Goal: Task Accomplishment & Management: Manage account settings

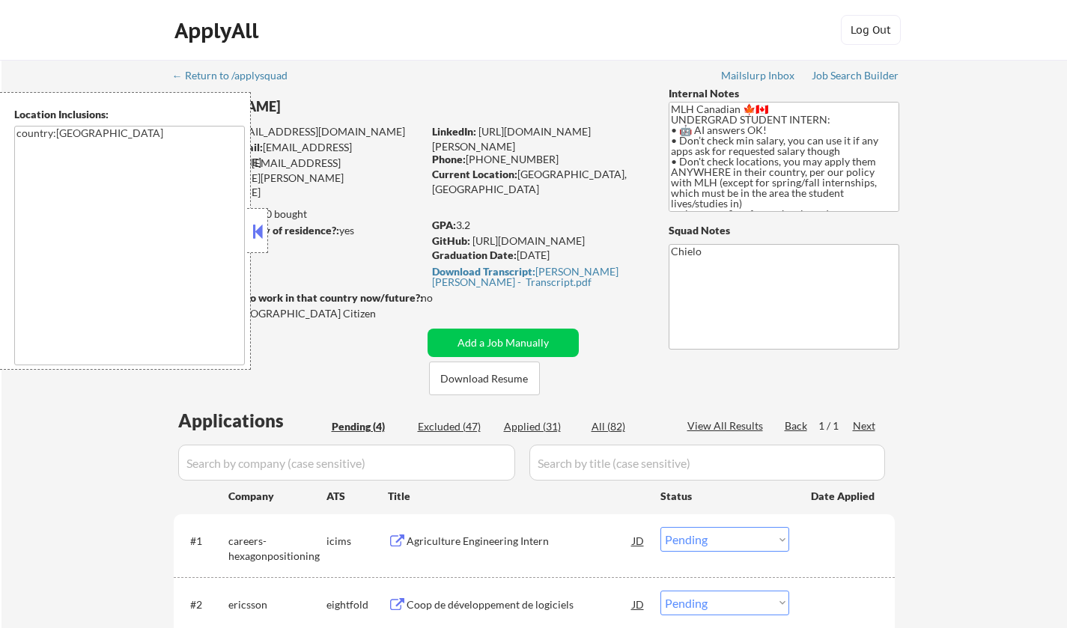
select select ""pending""
click at [533, 428] on div "Applied (31)" at bounding box center [541, 426] width 75 height 15
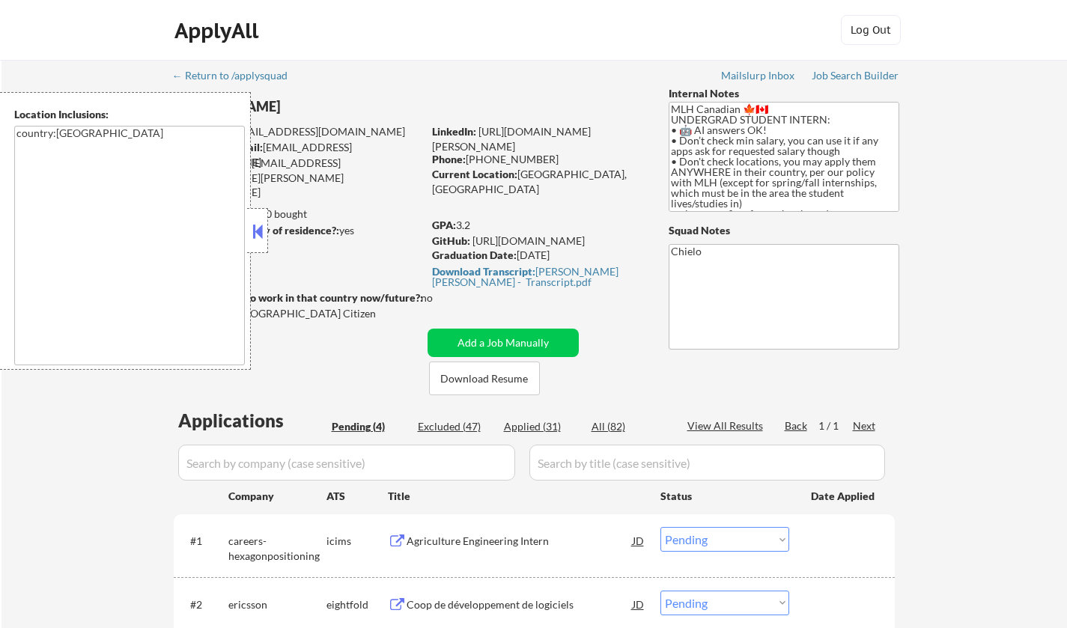
select select ""applied""
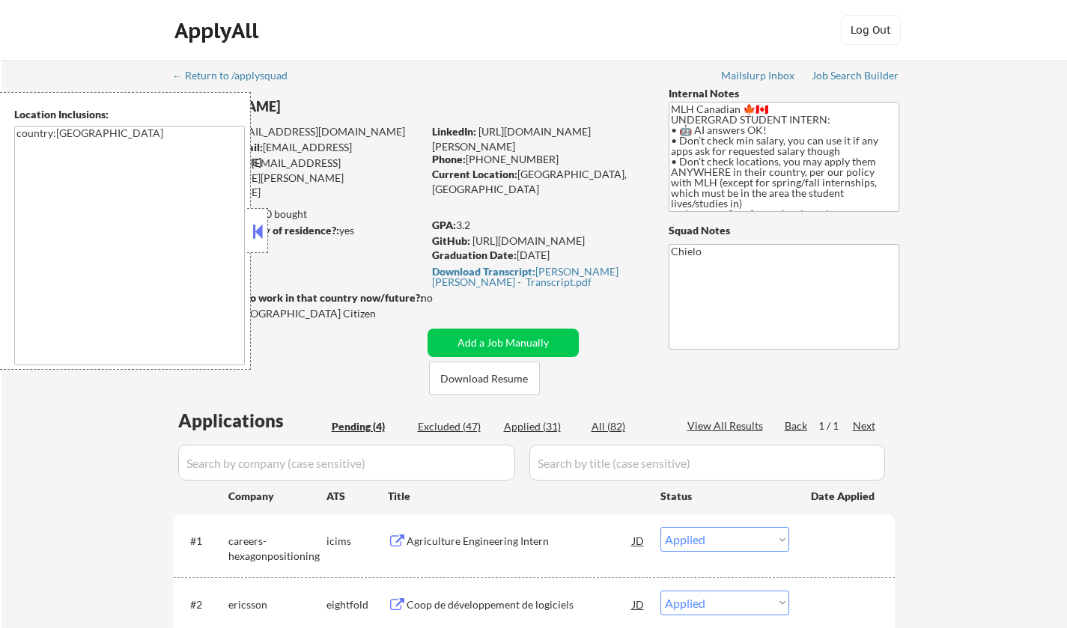
select select ""applied""
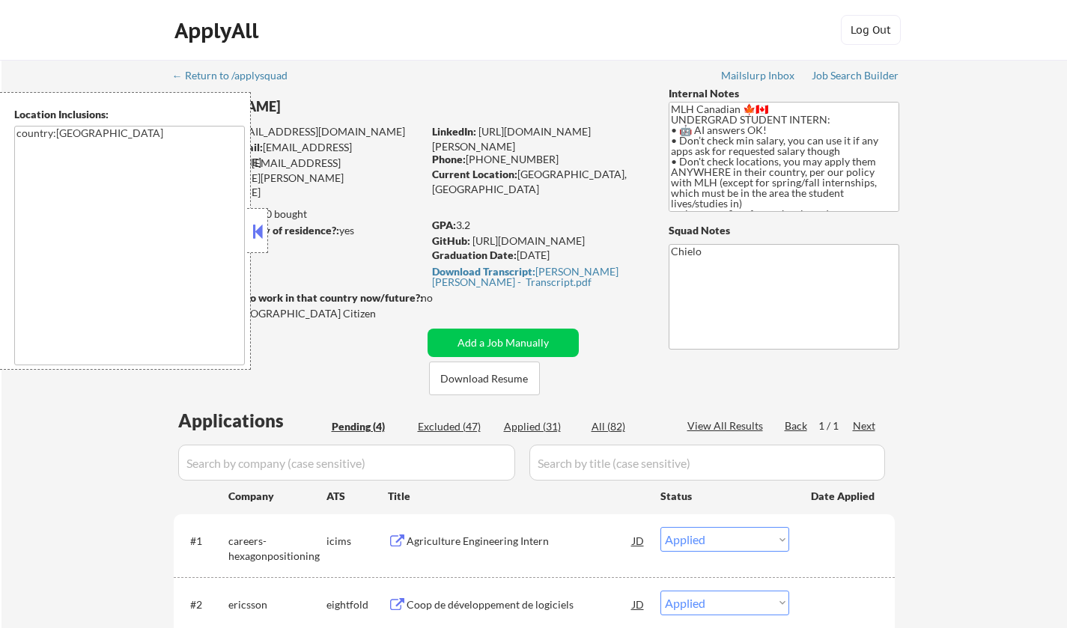
select select ""applied""
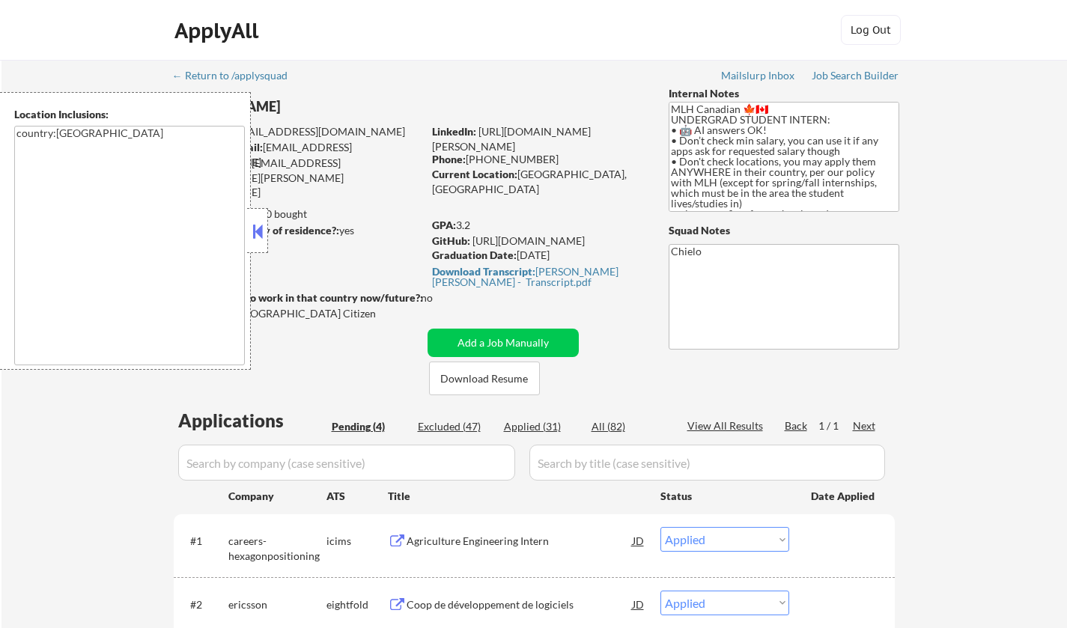
select select ""applied""
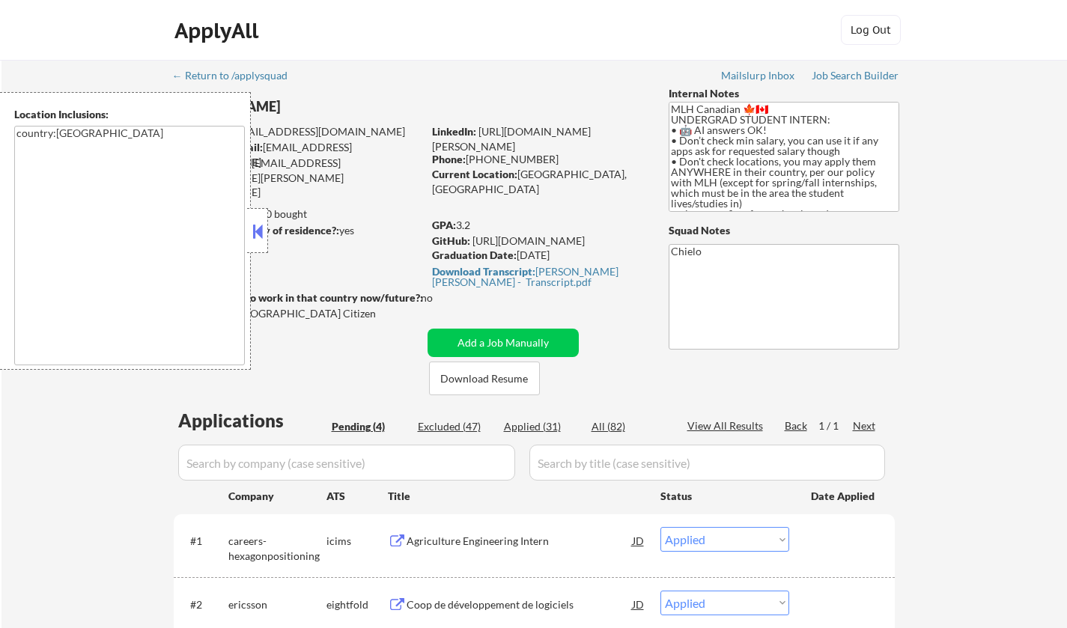
select select ""applied""
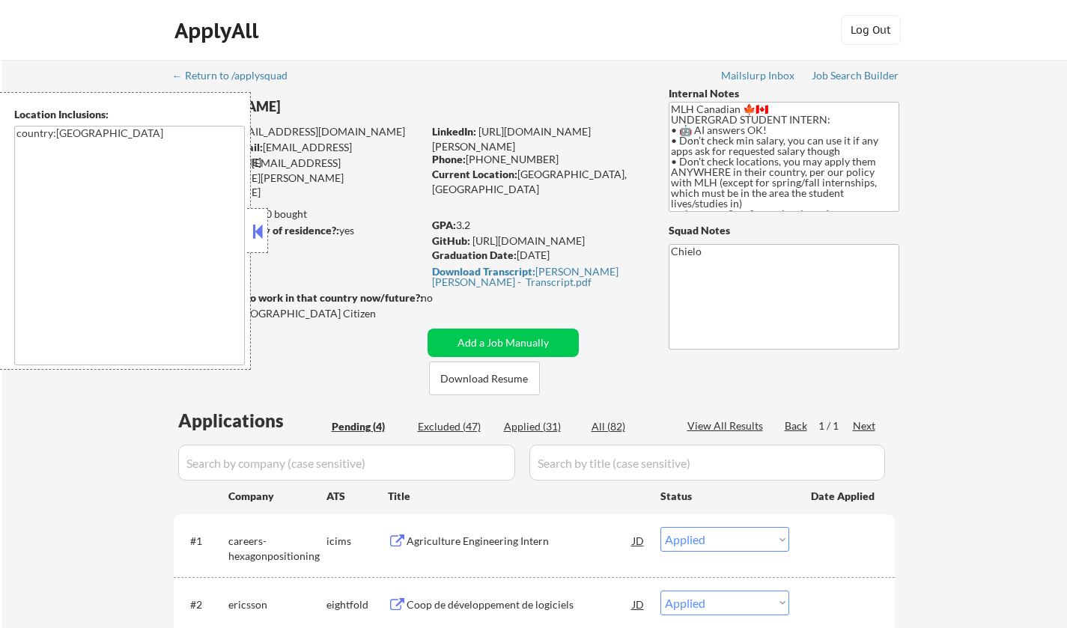
select select ""applied""
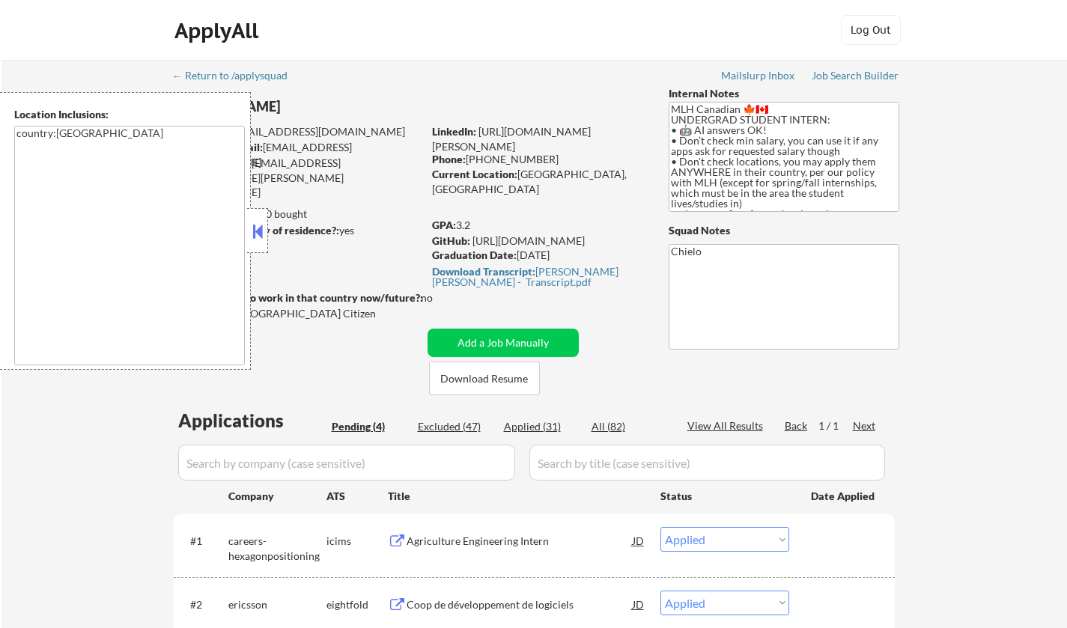
select select ""applied""
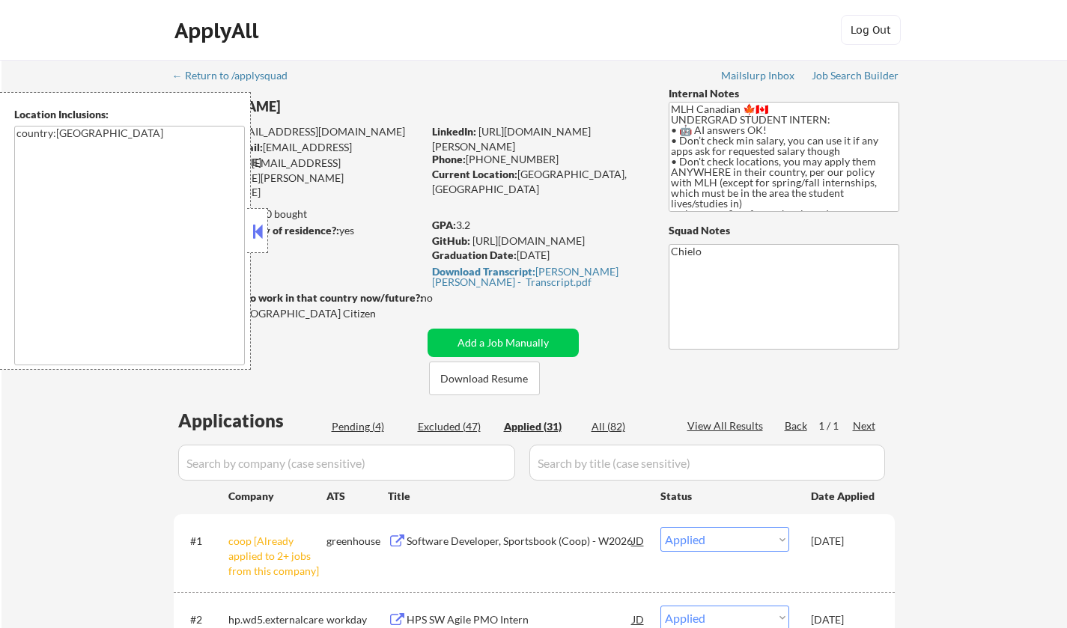
drag, startPoint x: 253, startPoint y: 224, endPoint x: 258, endPoint y: 233, distance: 10.0
click at [253, 224] on button at bounding box center [257, 231] width 16 height 22
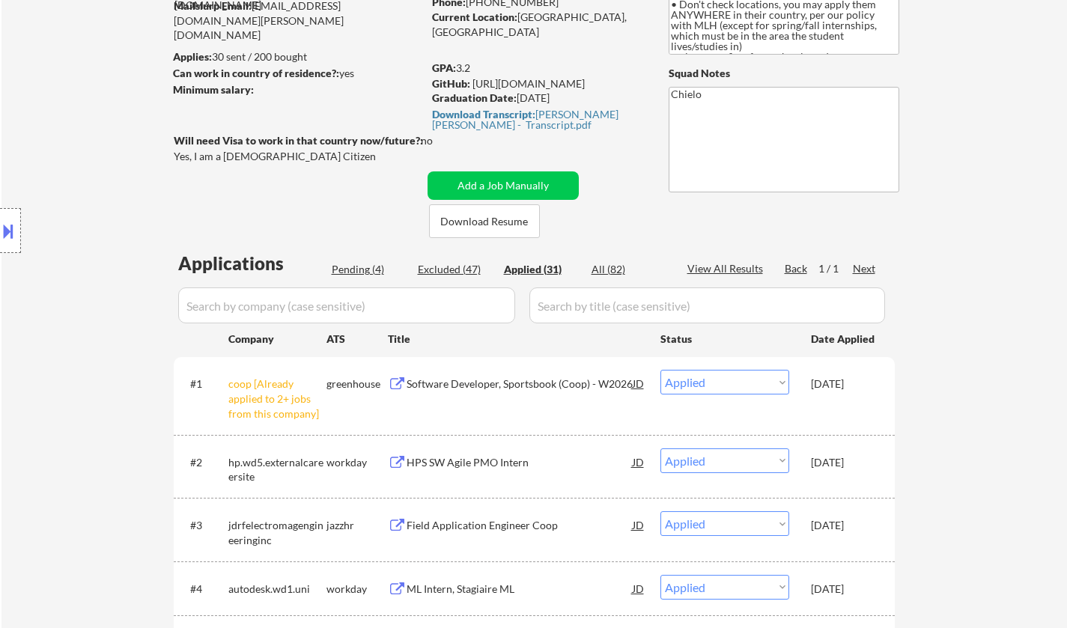
scroll to position [225, 0]
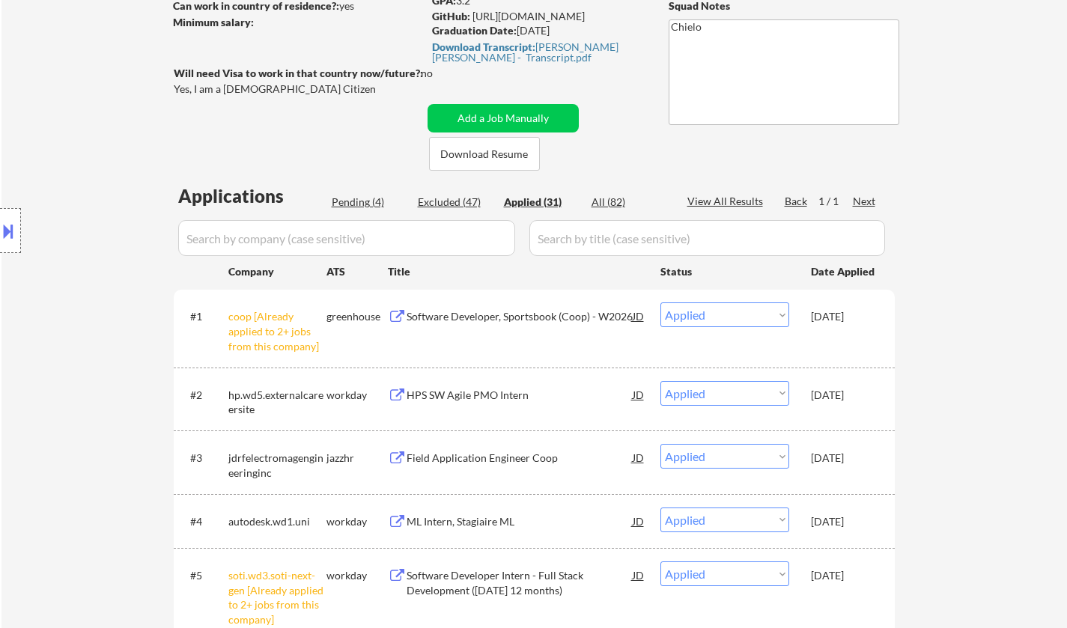
click at [356, 198] on div "Pending (4)" at bounding box center [369, 202] width 75 height 15
select select ""pending""
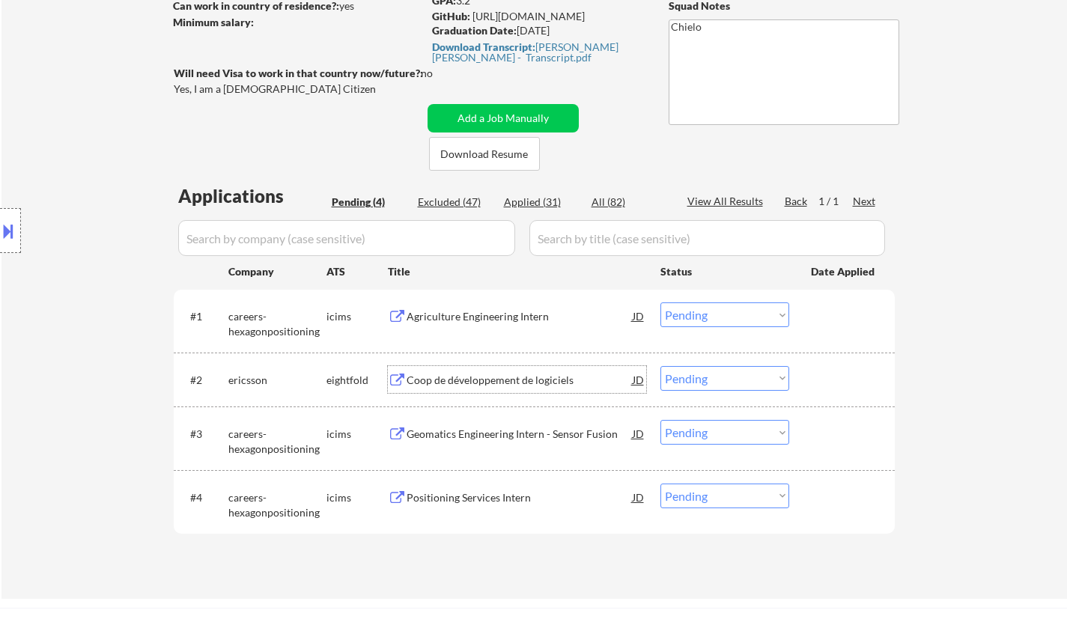
click at [510, 381] on div "Coop de développement de logiciels" at bounding box center [519, 380] width 226 height 15
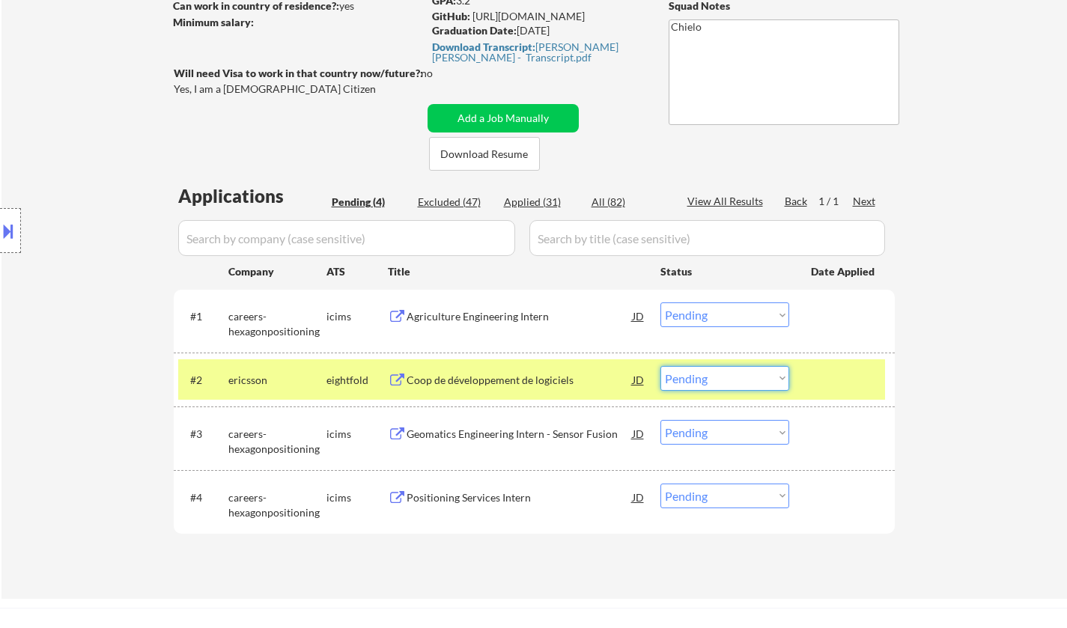
click at [734, 382] on select "Choose an option... Pending Applied Excluded (Questions) Excluded (Expired) Exc…" at bounding box center [724, 378] width 129 height 25
click at [660, 366] on select "Choose an option... Pending Applied Excluded (Questions) Excluded (Expired) Exc…" at bounding box center [724, 378] width 129 height 25
select select ""pending""
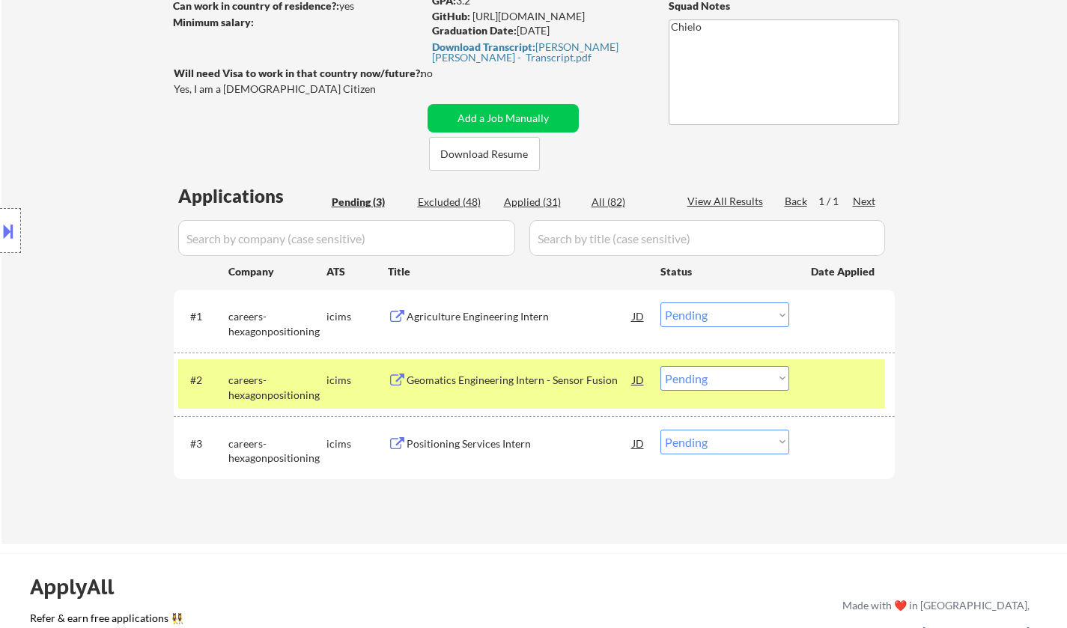
drag, startPoint x: 750, startPoint y: 309, endPoint x: 755, endPoint y: 321, distance: 12.8
click at [750, 309] on select "Choose an option... Pending Applied Excluded (Questions) Excluded (Expired) Exc…" at bounding box center [724, 314] width 129 height 25
click at [660, 302] on select "Choose an option... Pending Applied Excluded (Questions) Excluded (Expired) Exc…" at bounding box center [724, 314] width 129 height 25
select select ""pending""
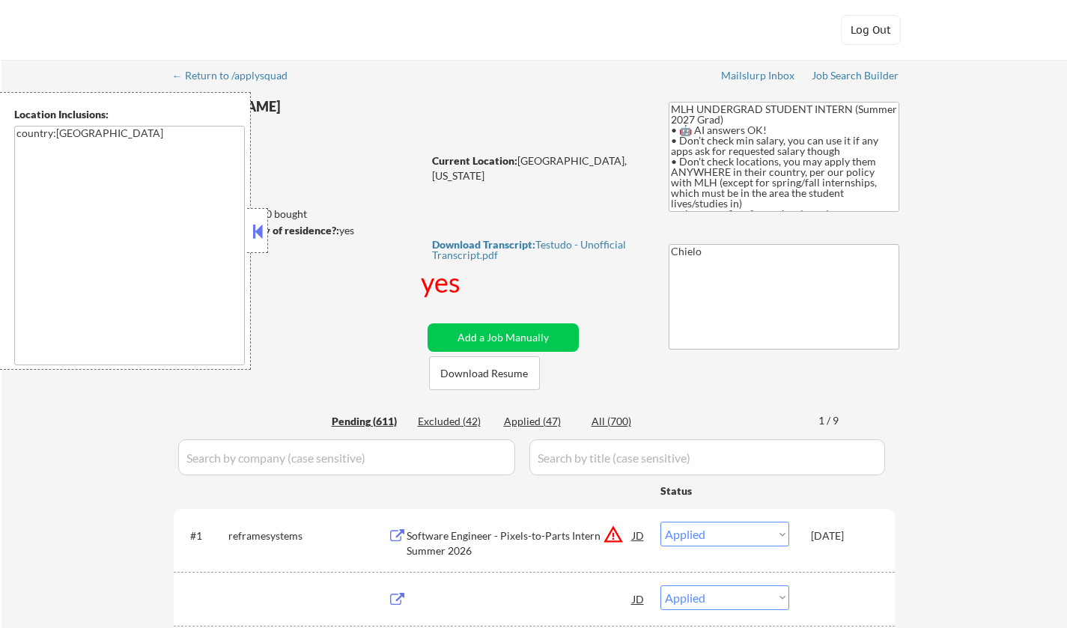
select select ""applied""
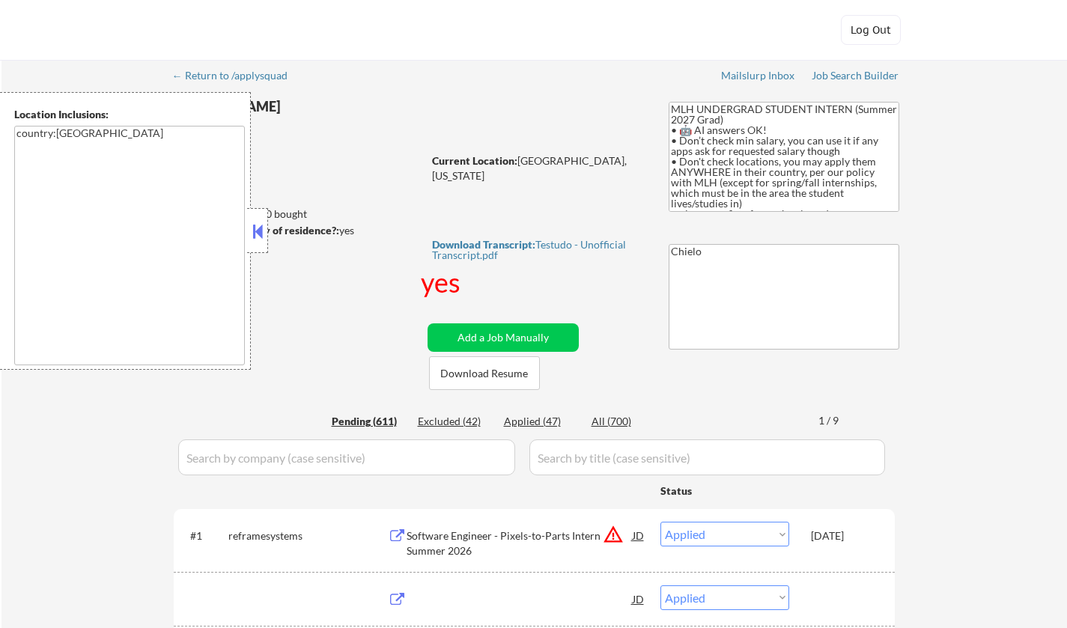
select select ""applied""
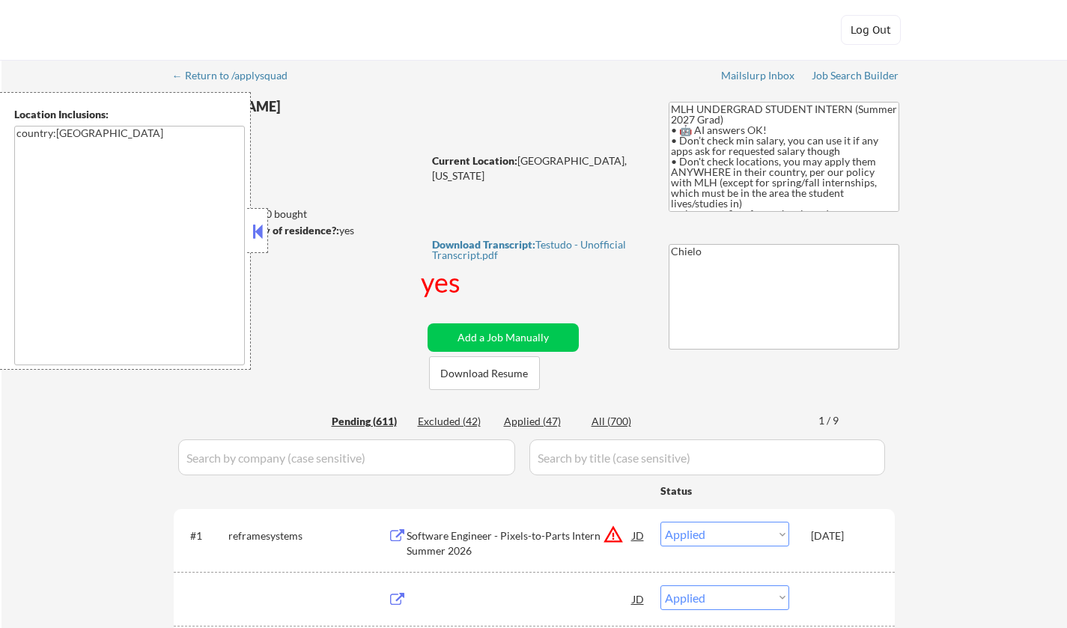
select select ""applied""
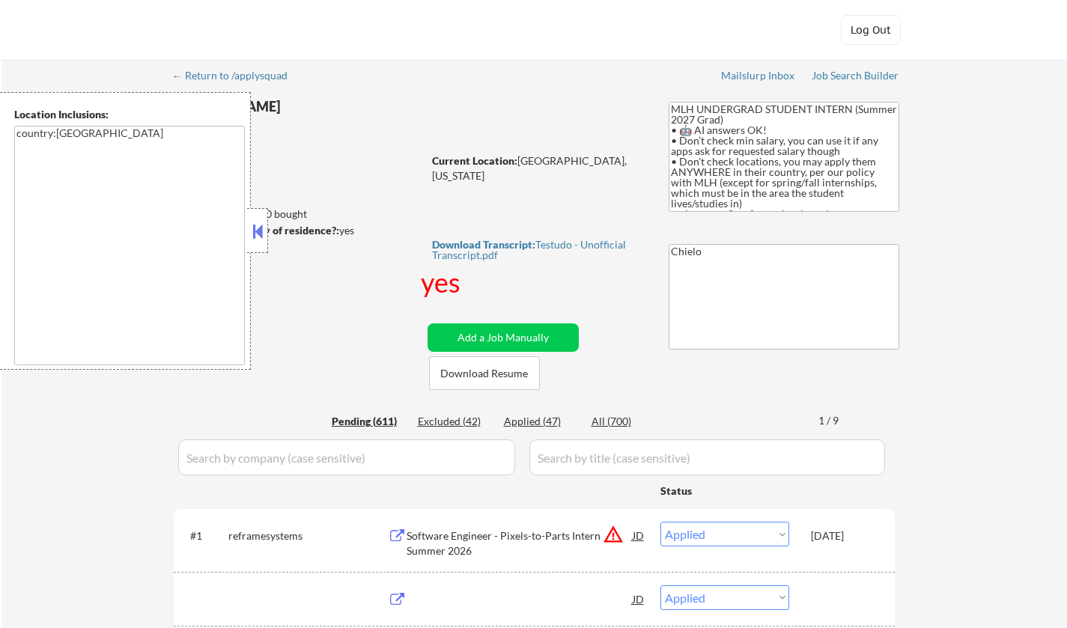
select select ""applied""
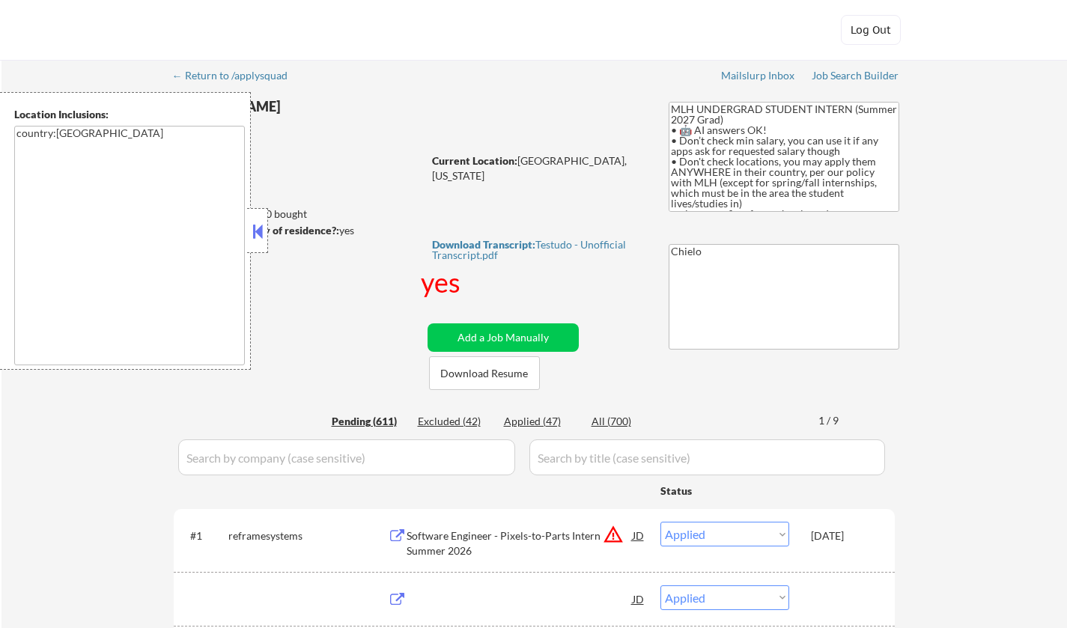
select select ""applied""
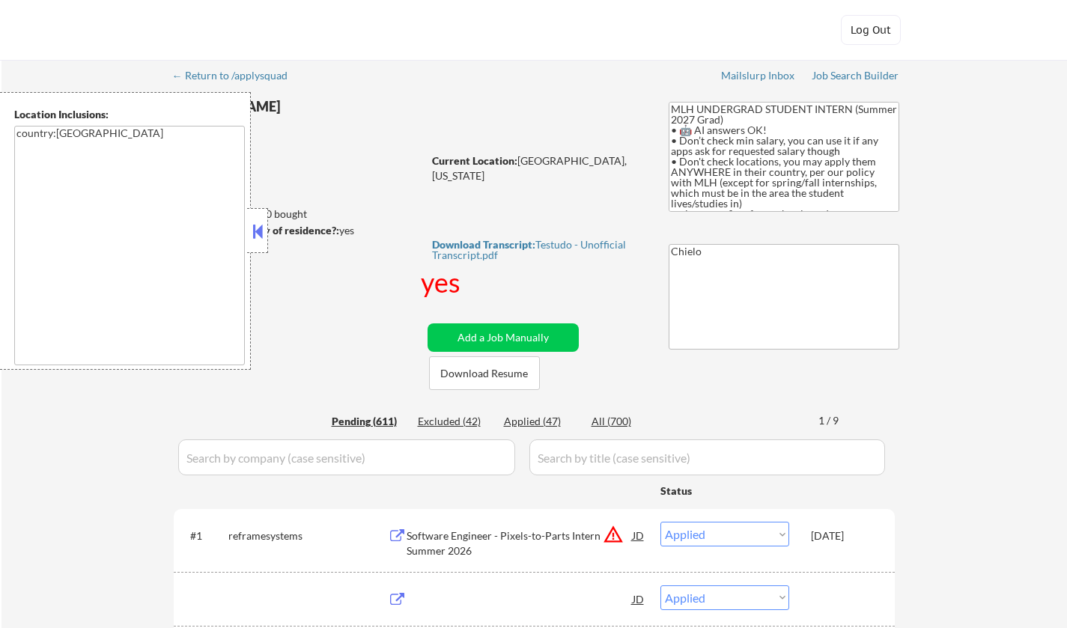
select select ""applied""
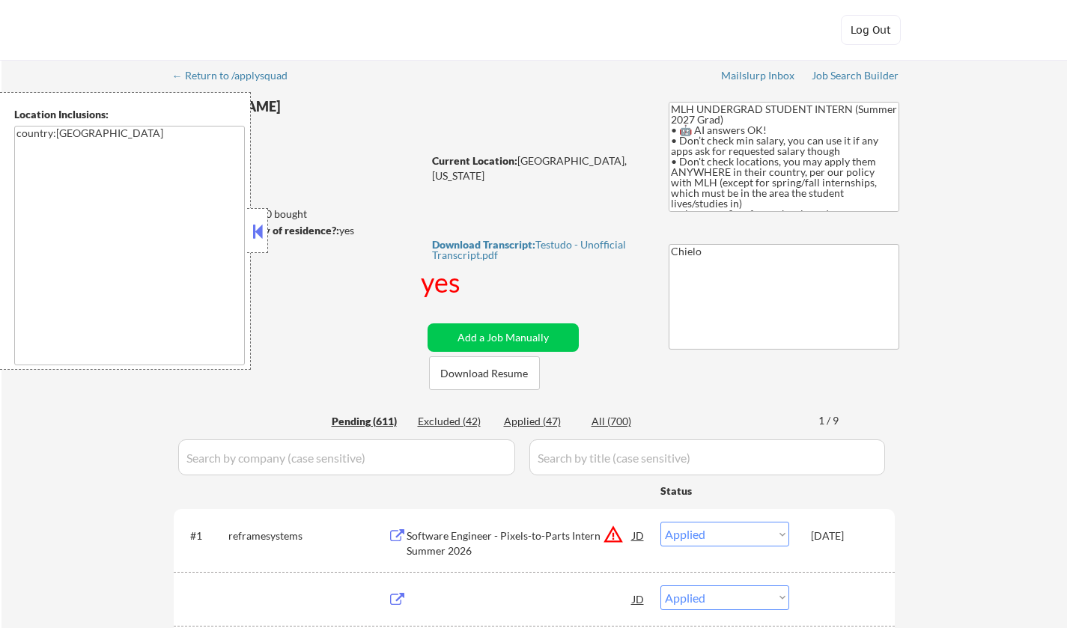
select select ""applied""
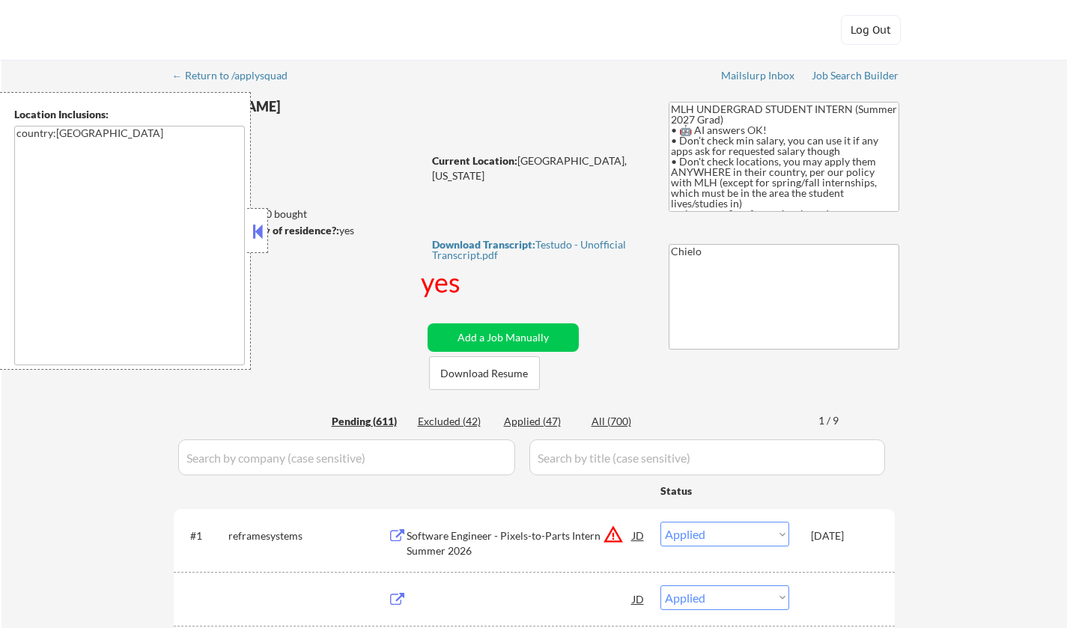
select select ""applied""
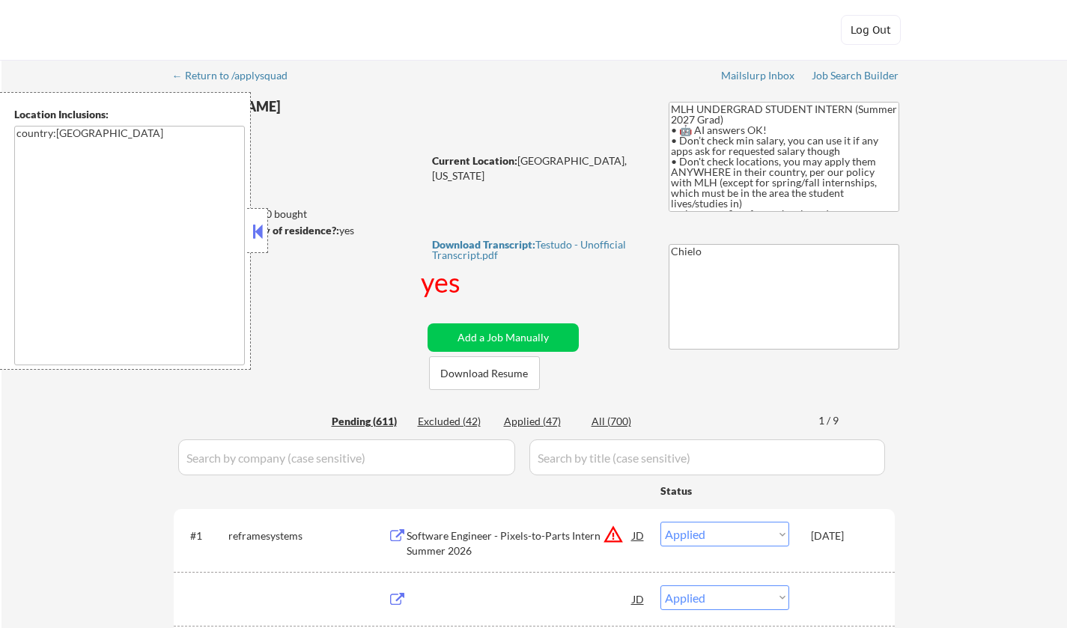
select select ""applied""
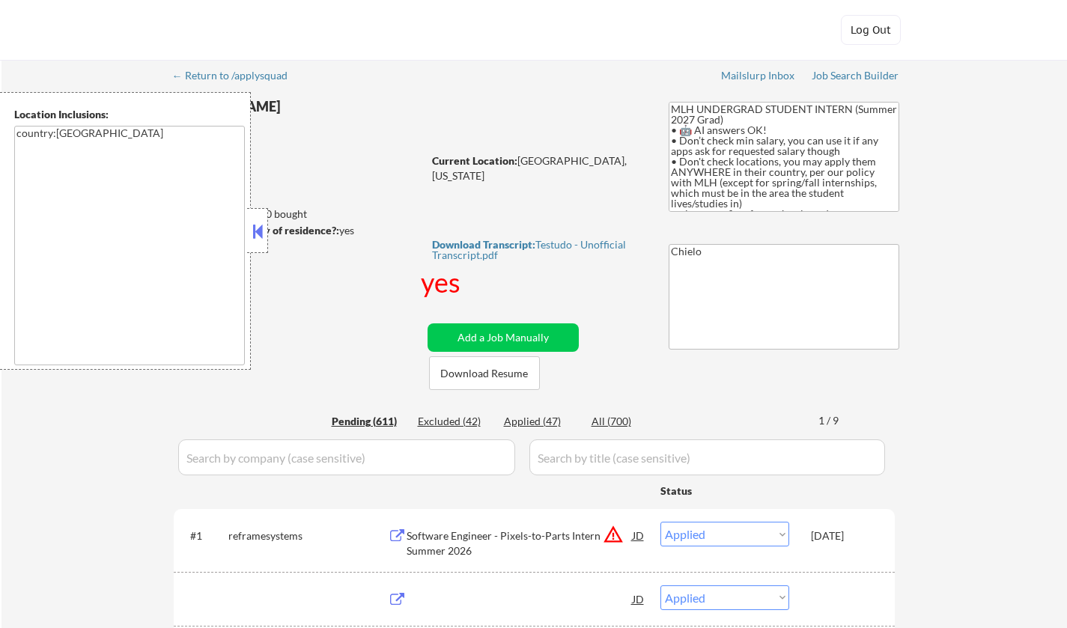
select select ""applied""
select select ""excluded__expired_""
select select ""excluded__other_""
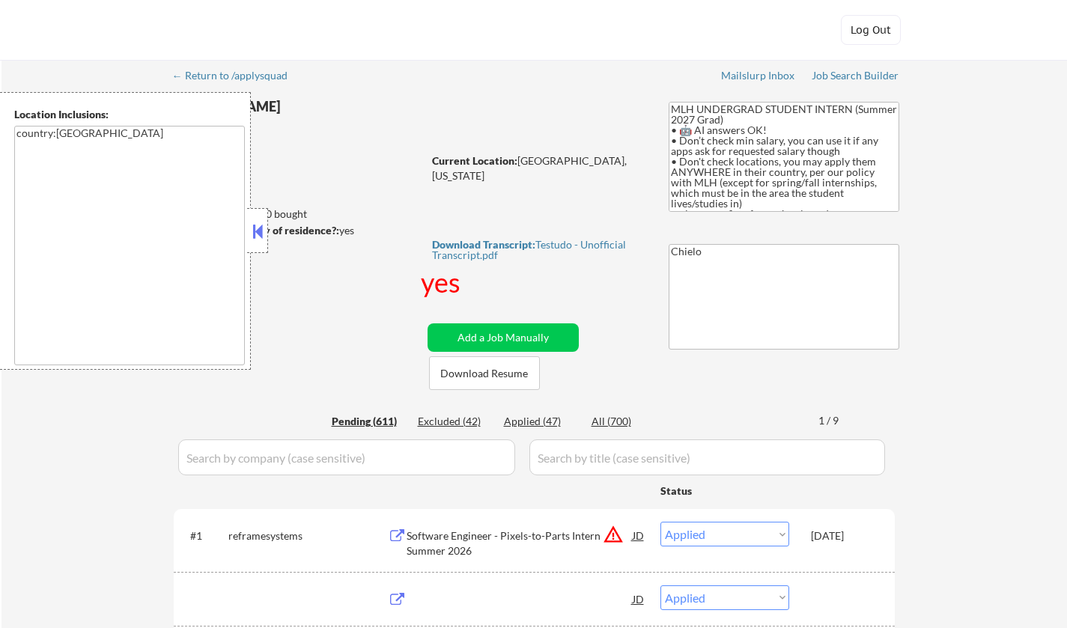
select select ""excluded__expired_""
select select ""excluded__other_""
select select ""pending""
select select ""excluded__expired_""
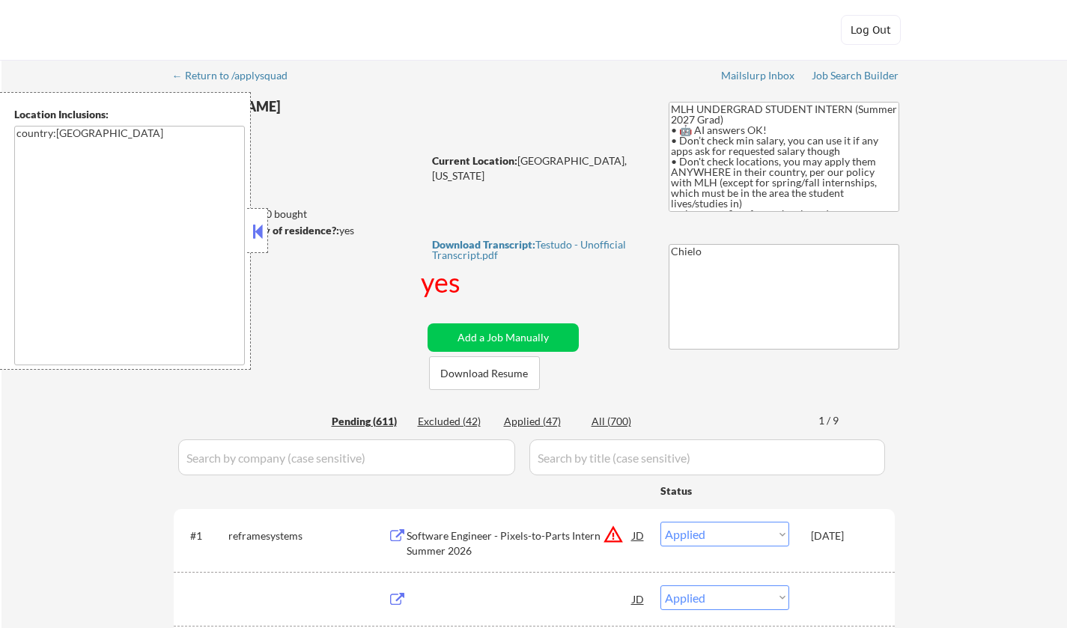
select select ""pending""
select select ""excluded__other_""
select select ""excluded__expired_""
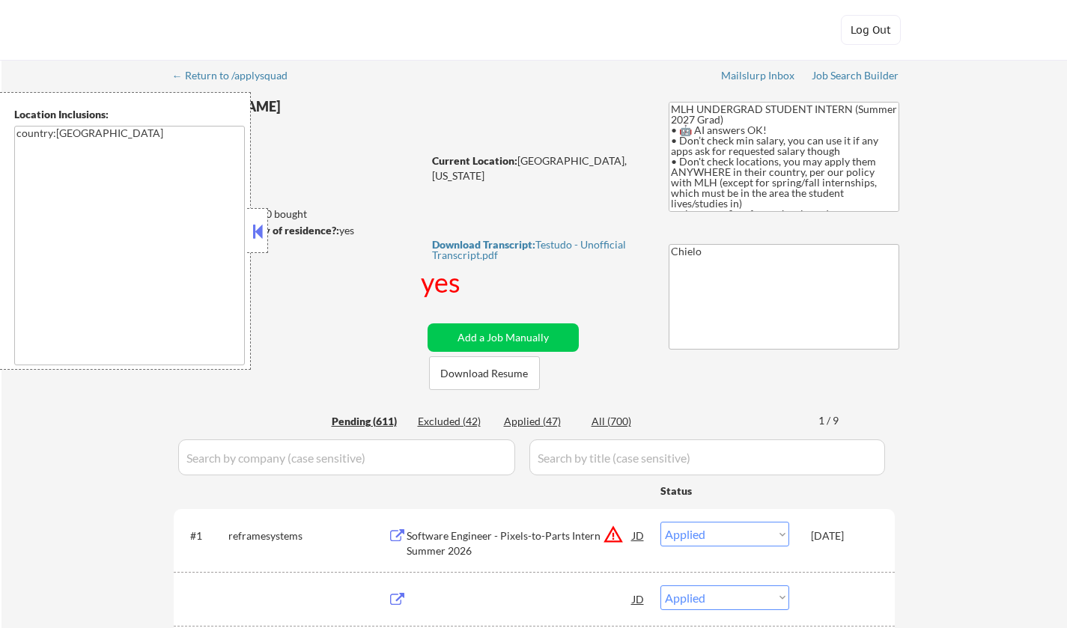
select select ""pending""
select select ""excluded__expired_""
select select ""excluded__location_""
select select ""excluded__other_""
select select ""pending""
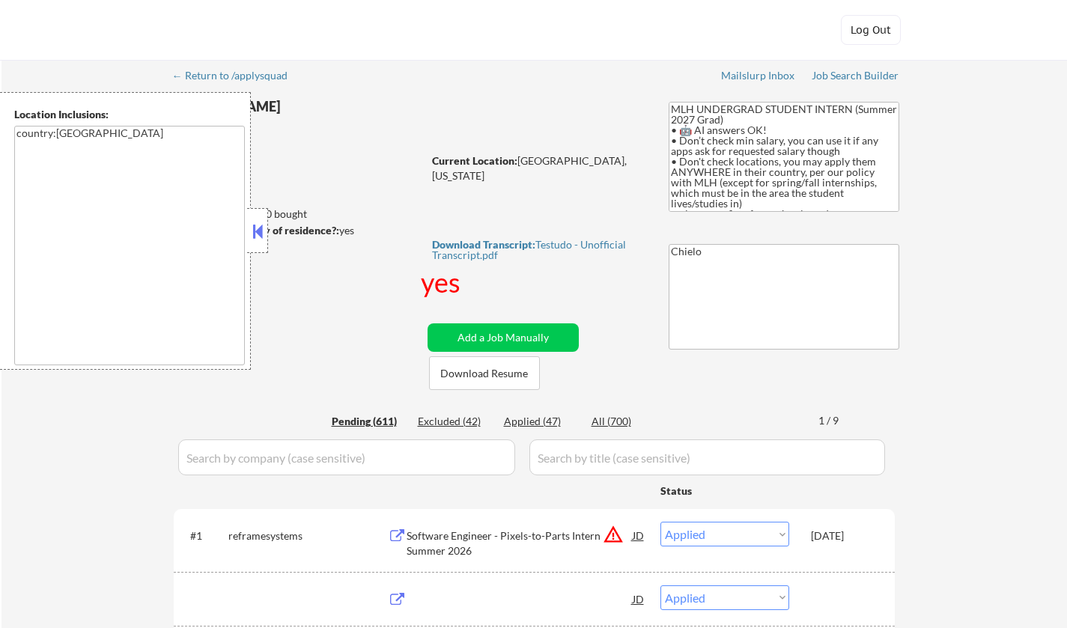
select select ""pending""
select select ""excluded__other_""
select select ""pending""
select select ""excluded__other_""
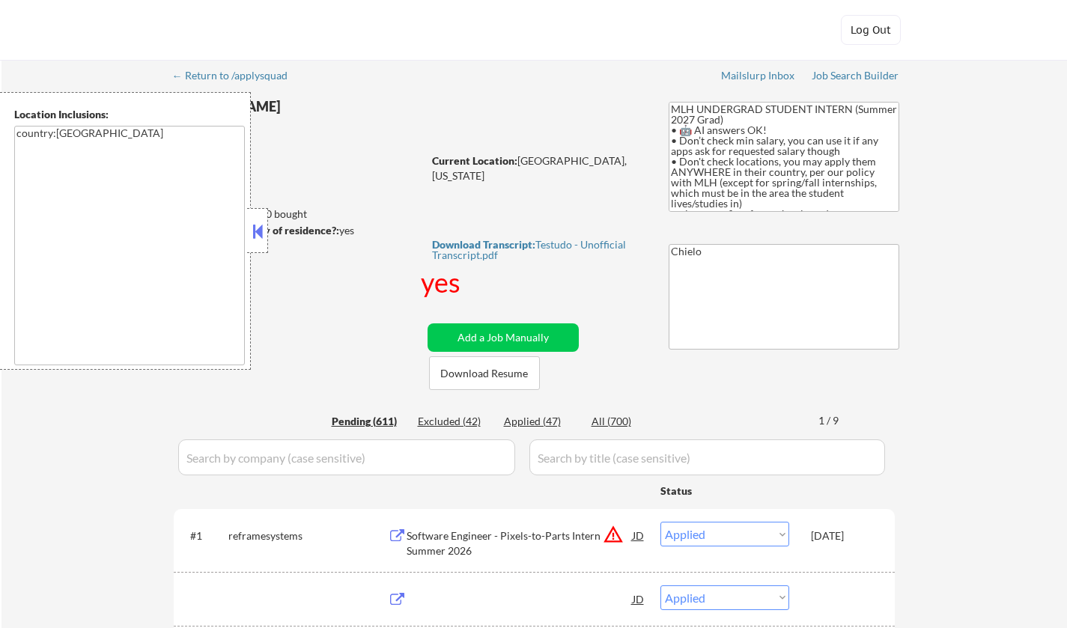
select select ""pending""
select select ""excluded__other_""
select select ""pending""
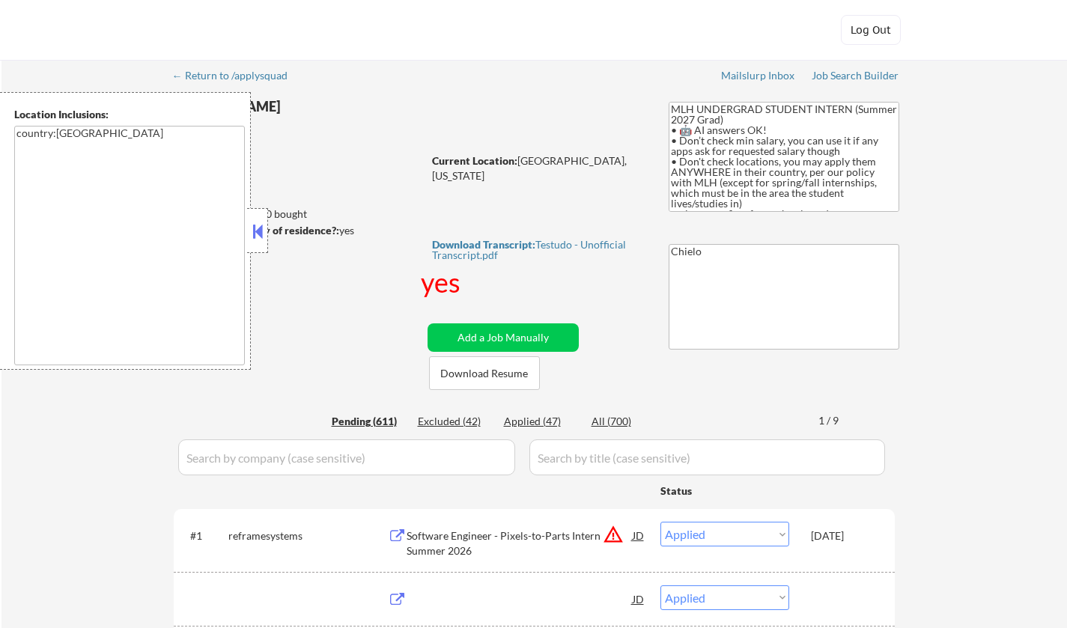
select select ""excluded__other_""
select select ""pending""
select select ""excluded__expired_""
select select ""pending""
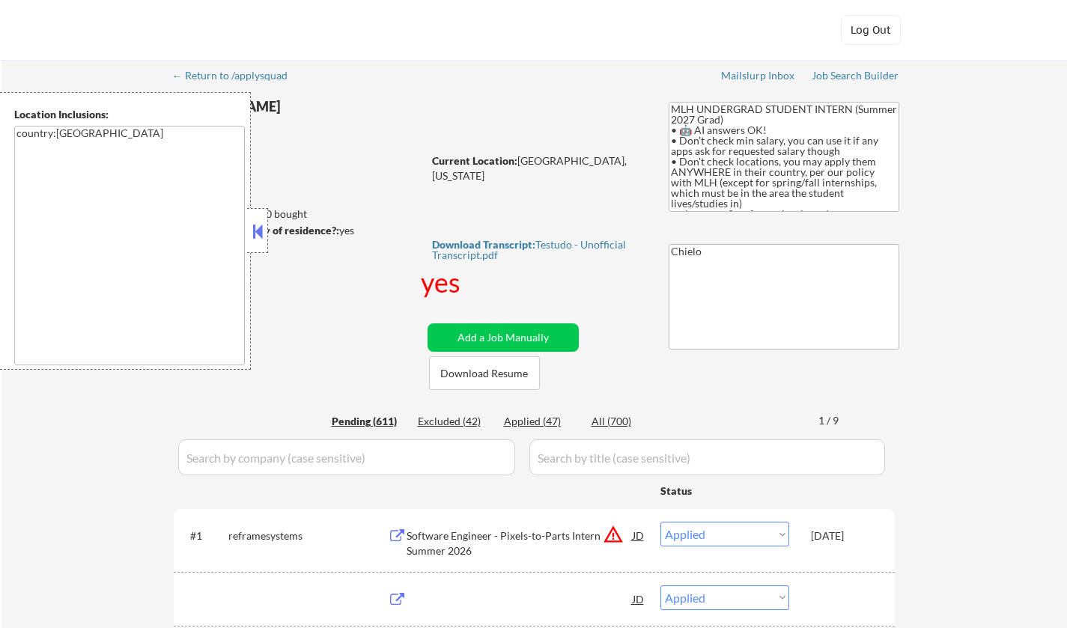
select select ""pending""
select select ""excluded__other_""
select select ""pending""
select select ""excluded__expired_""
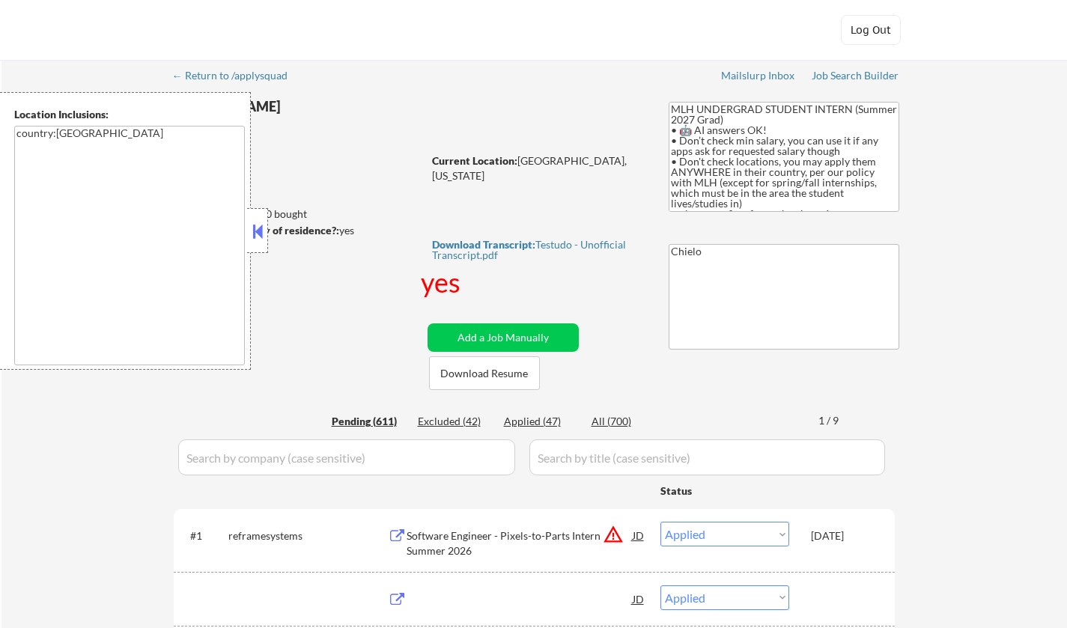
select select ""pending""
select select ""excluded__other_""
select select ""pending""
select select ""excluded__other_""
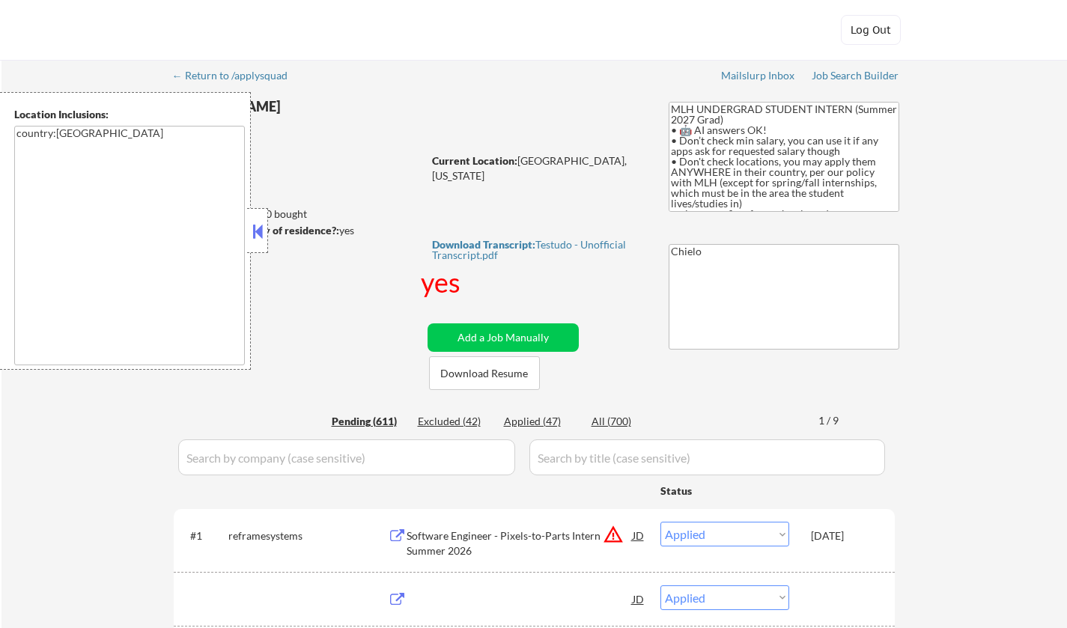
select select ""pending""
select select ""excluded__other_""
select select ""pending""
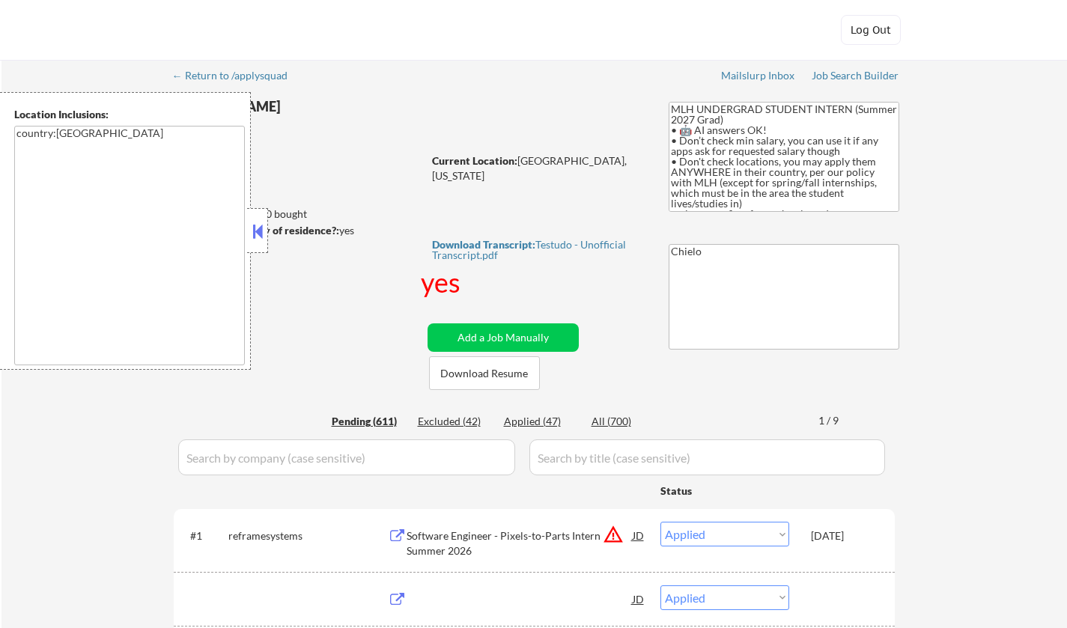
select select ""pending""
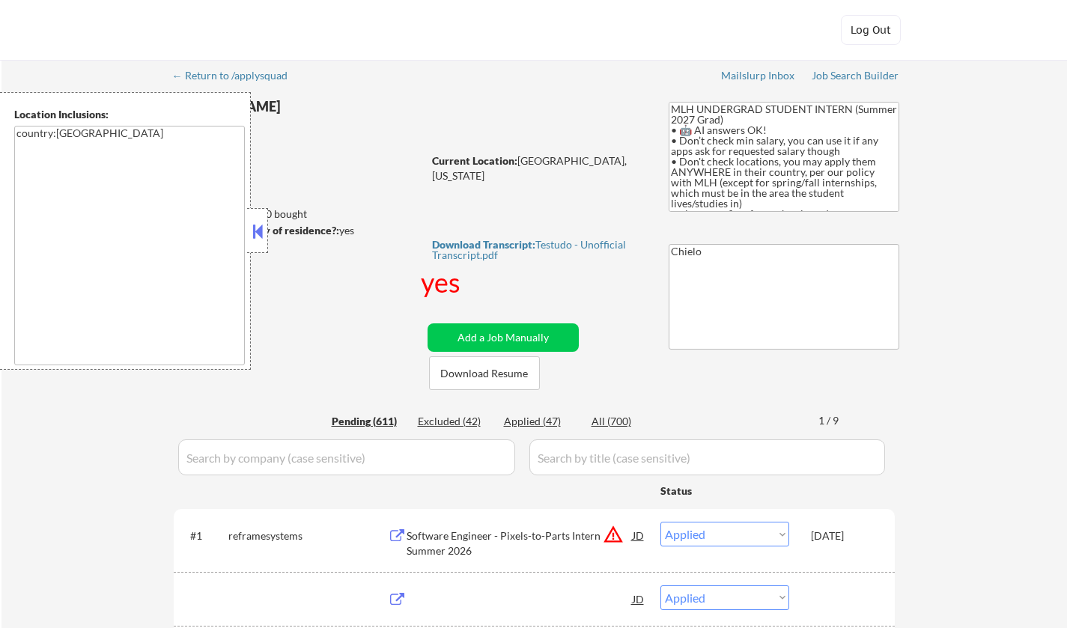
select select ""pending""
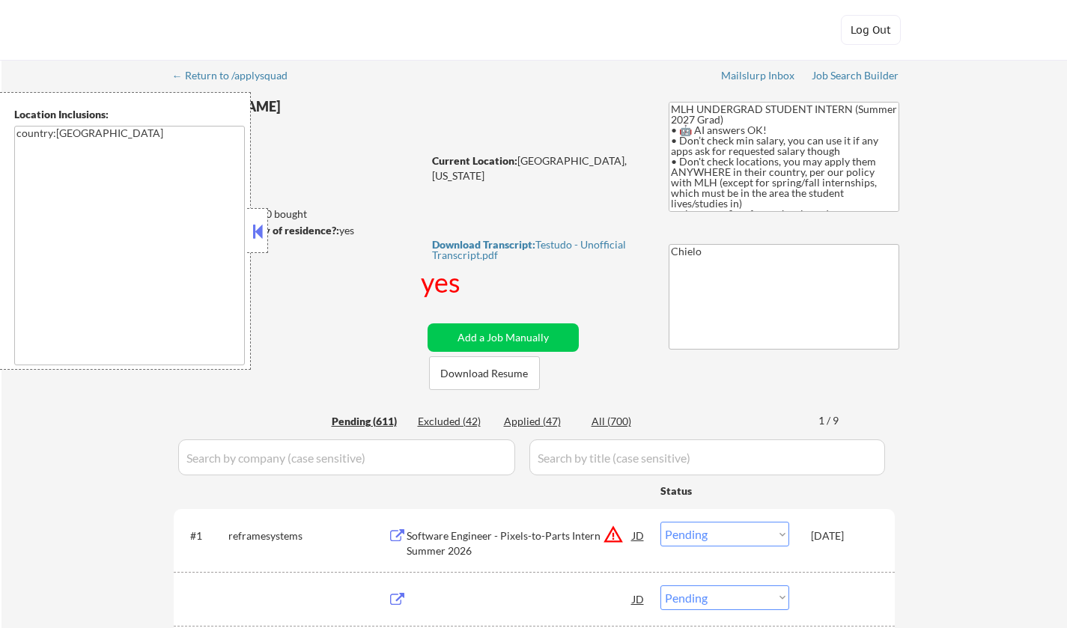
select select ""pending""
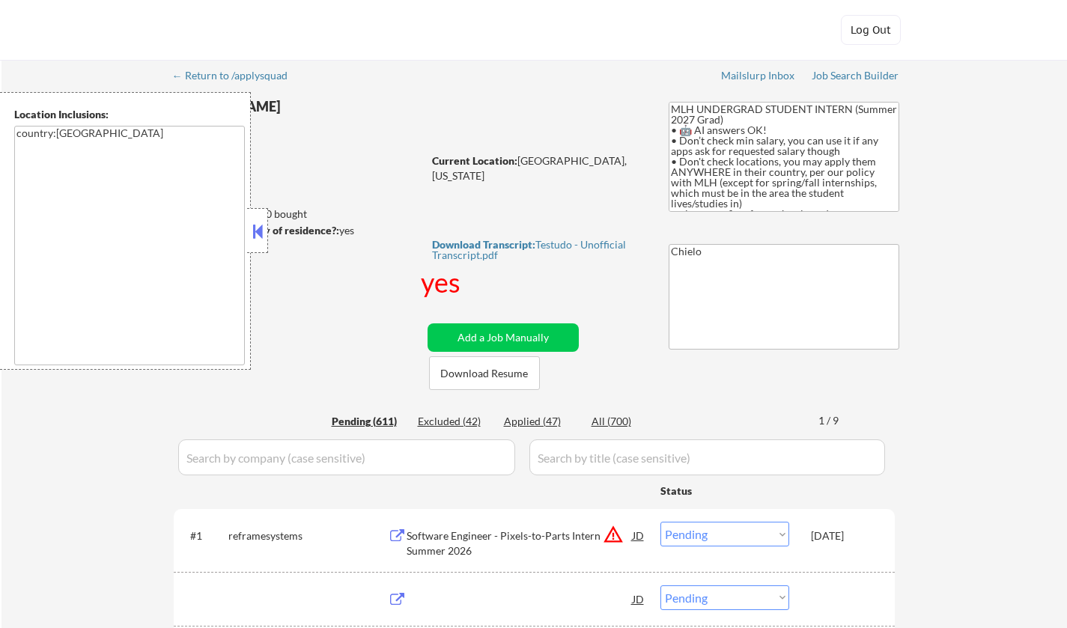
select select ""pending""
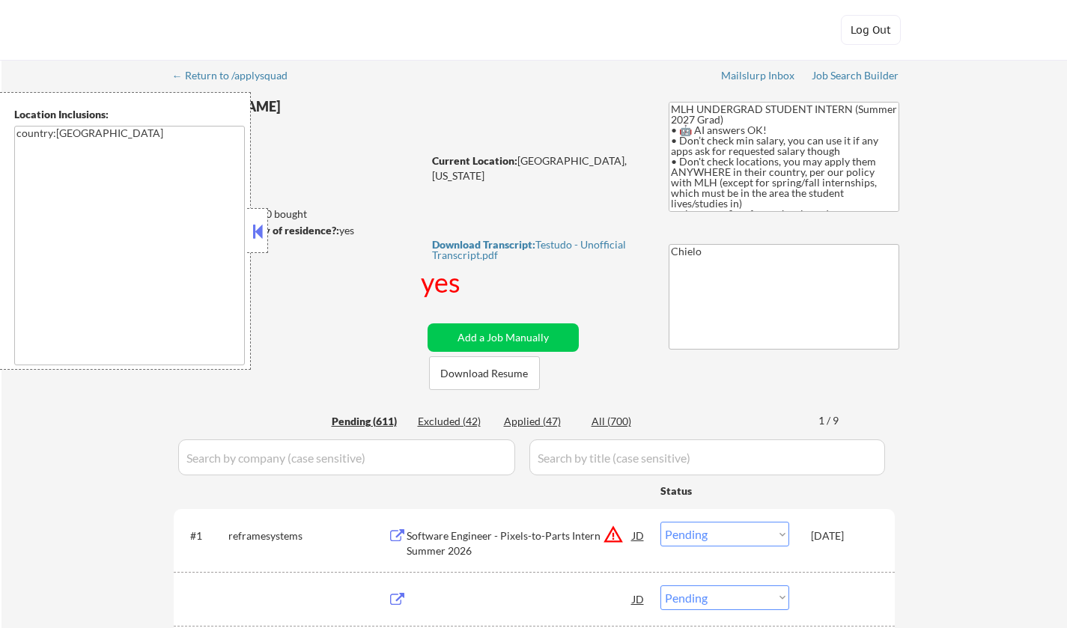
select select ""pending""
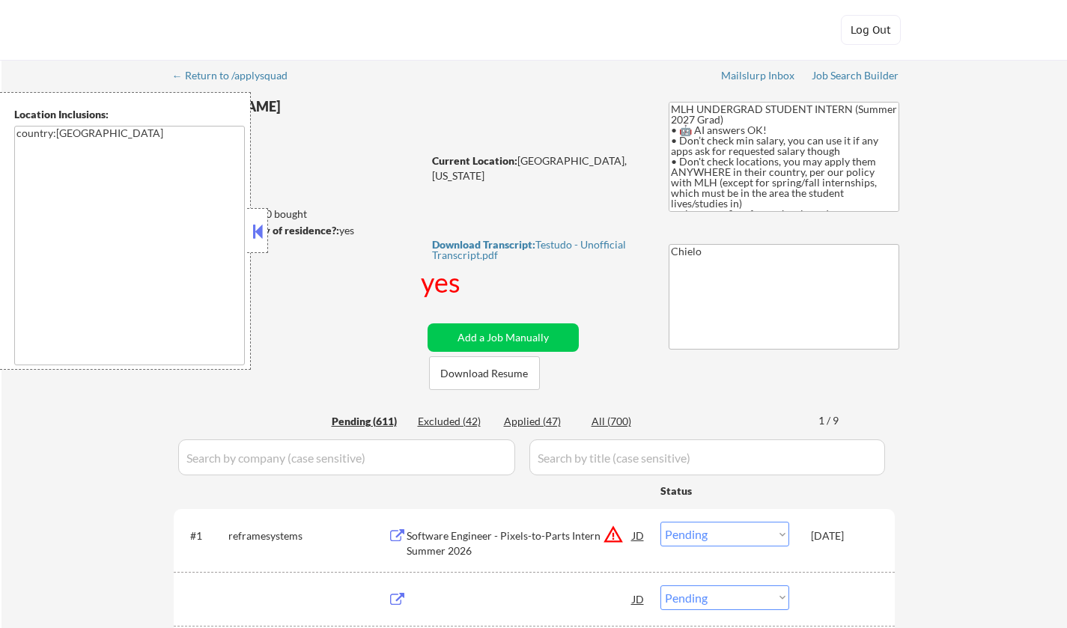
select select ""pending""
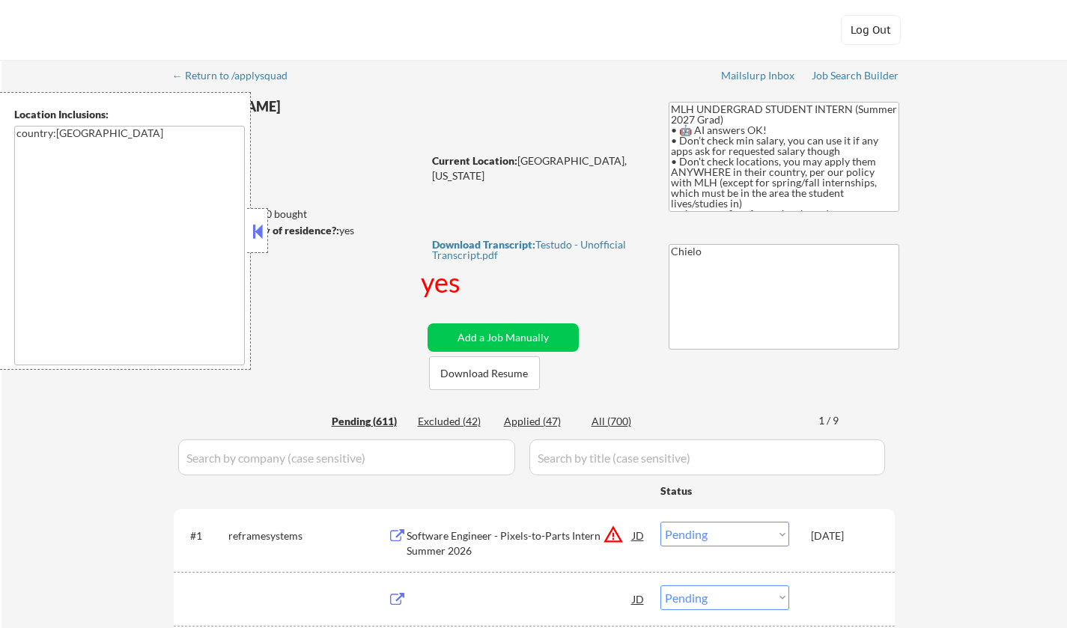
select select ""pending""
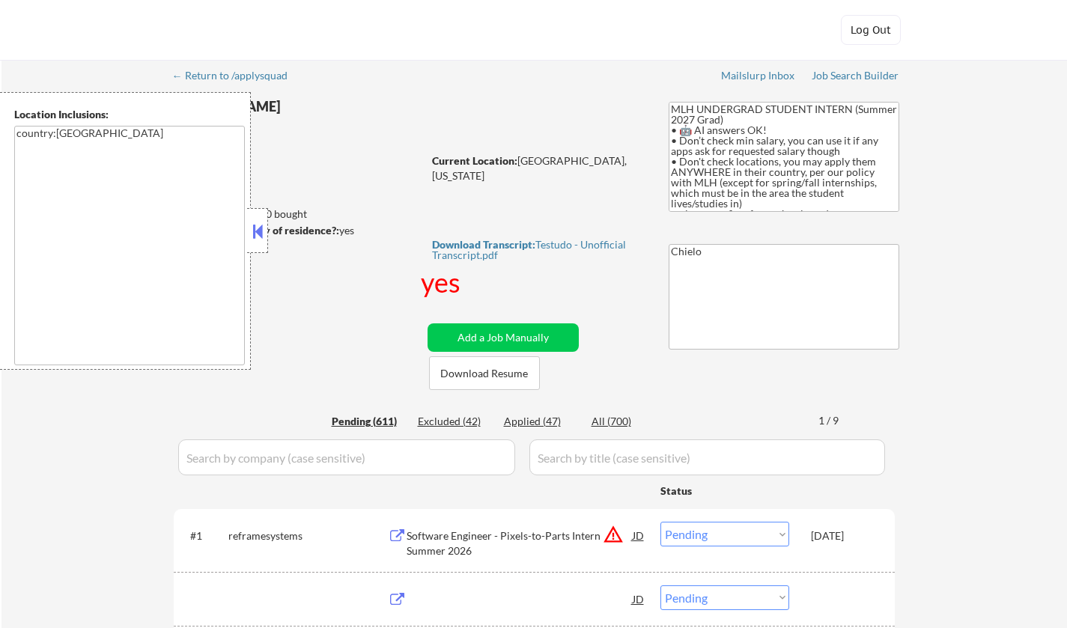
select select ""pending""
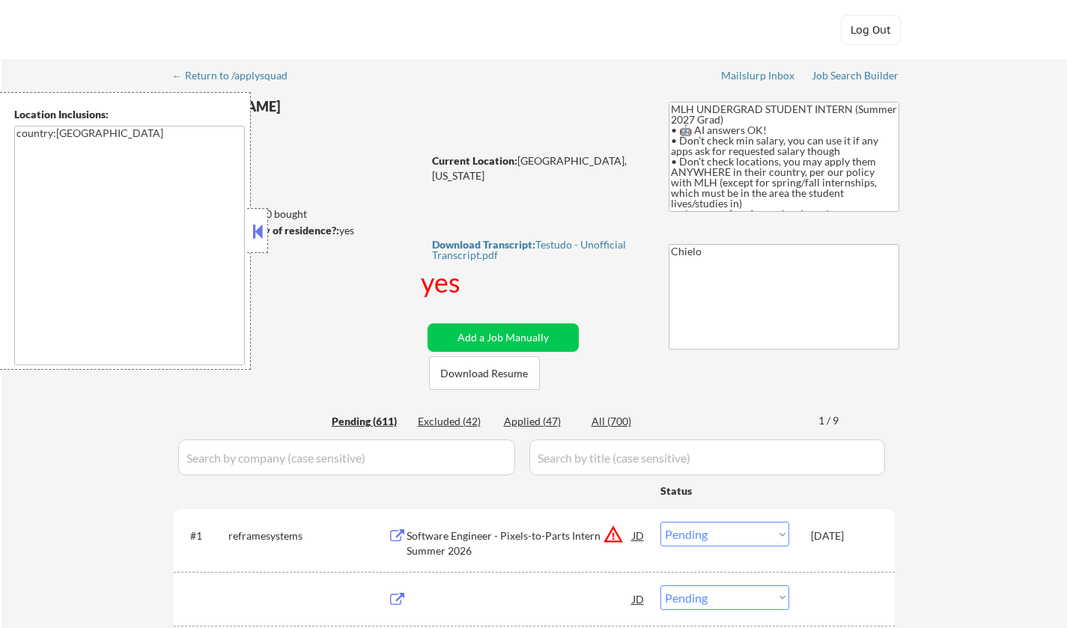
select select ""pending""
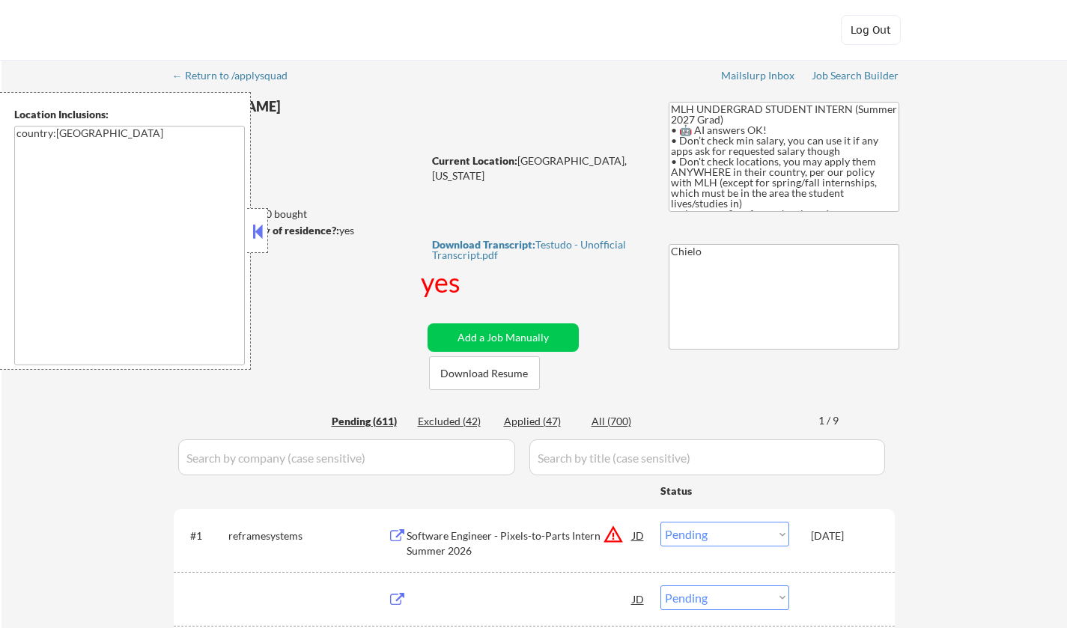
select select ""pending""
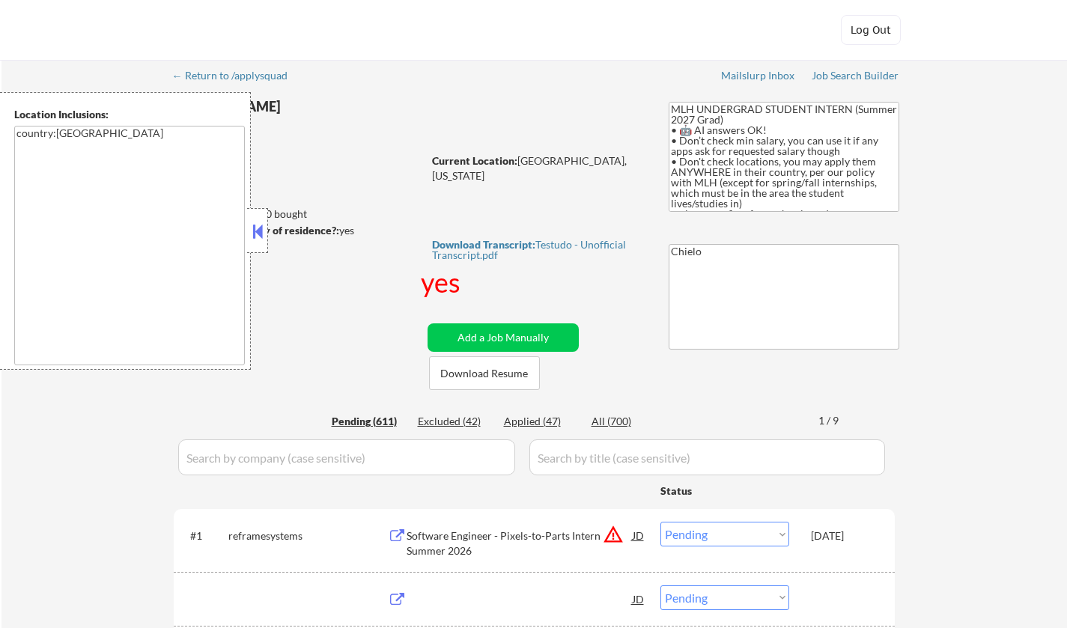
select select ""pending""
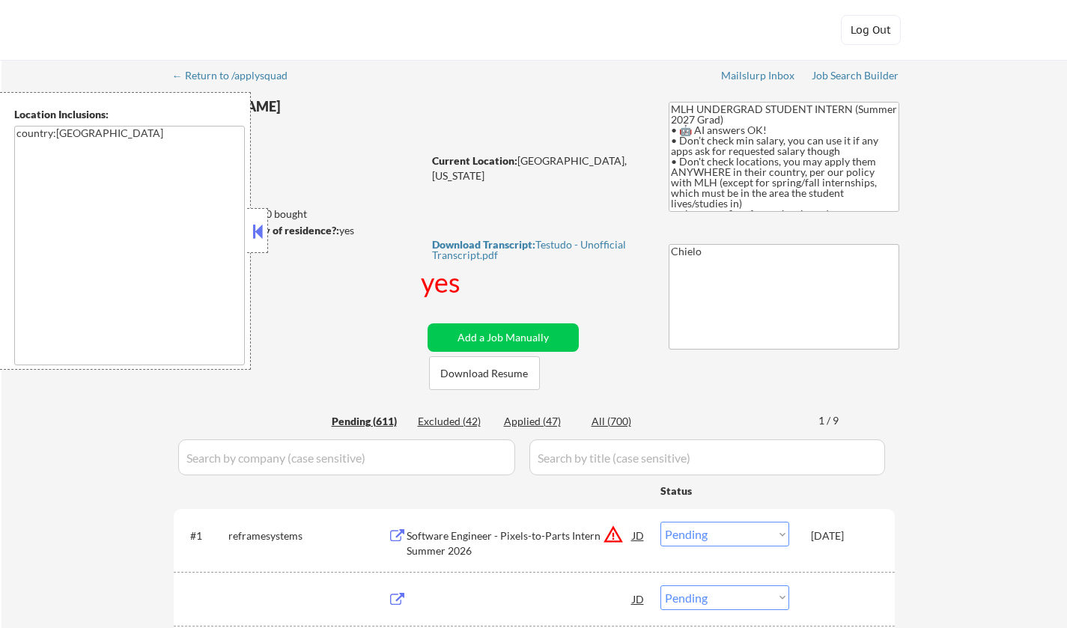
select select ""pending""
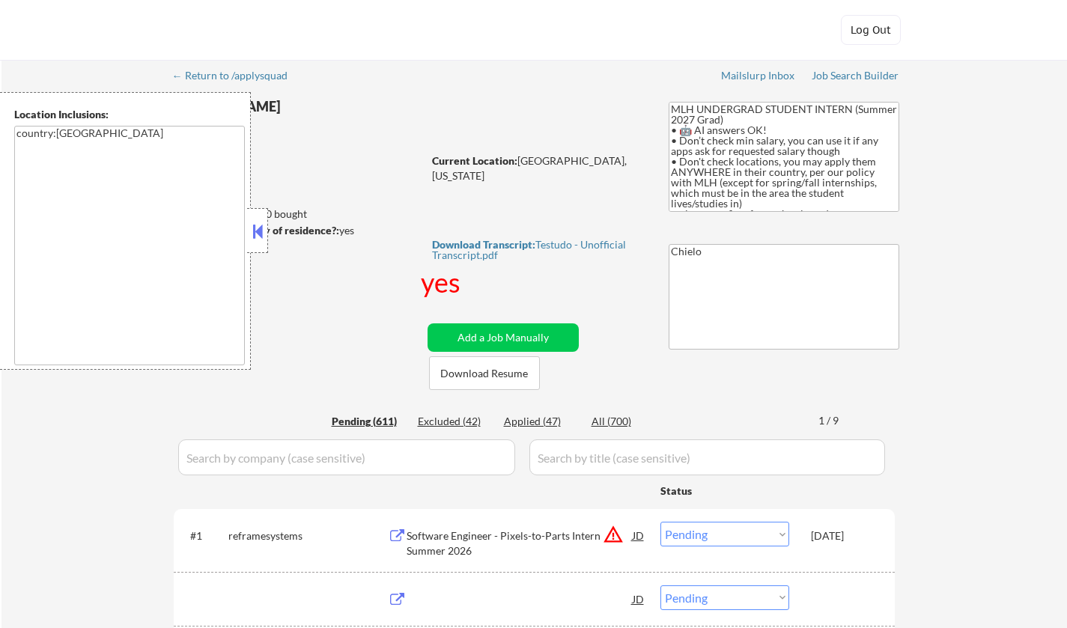
select select ""pending""
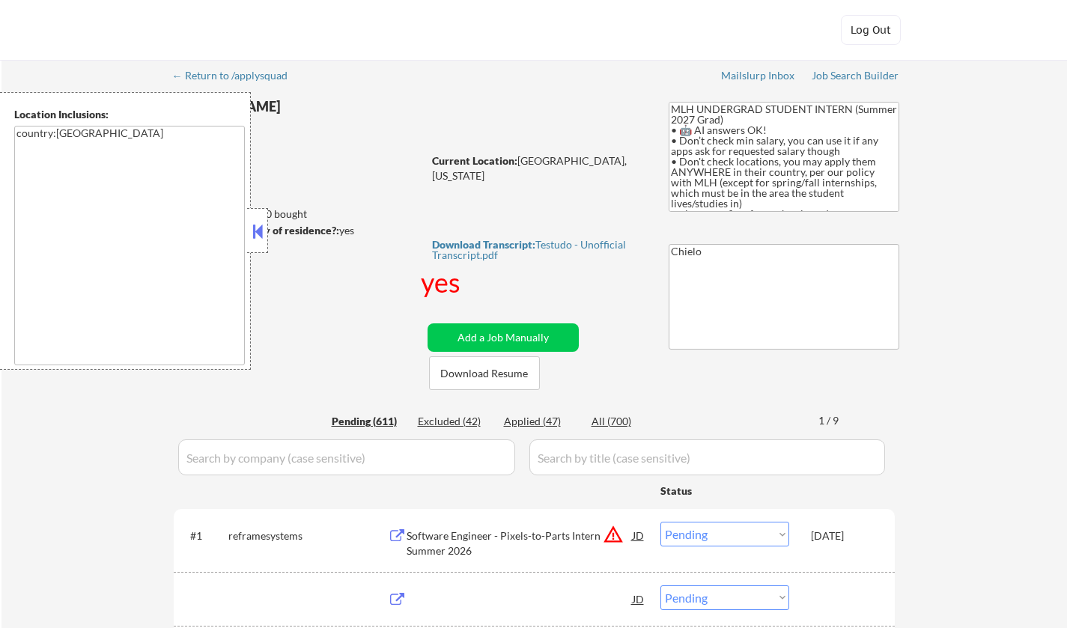
select select ""pending""
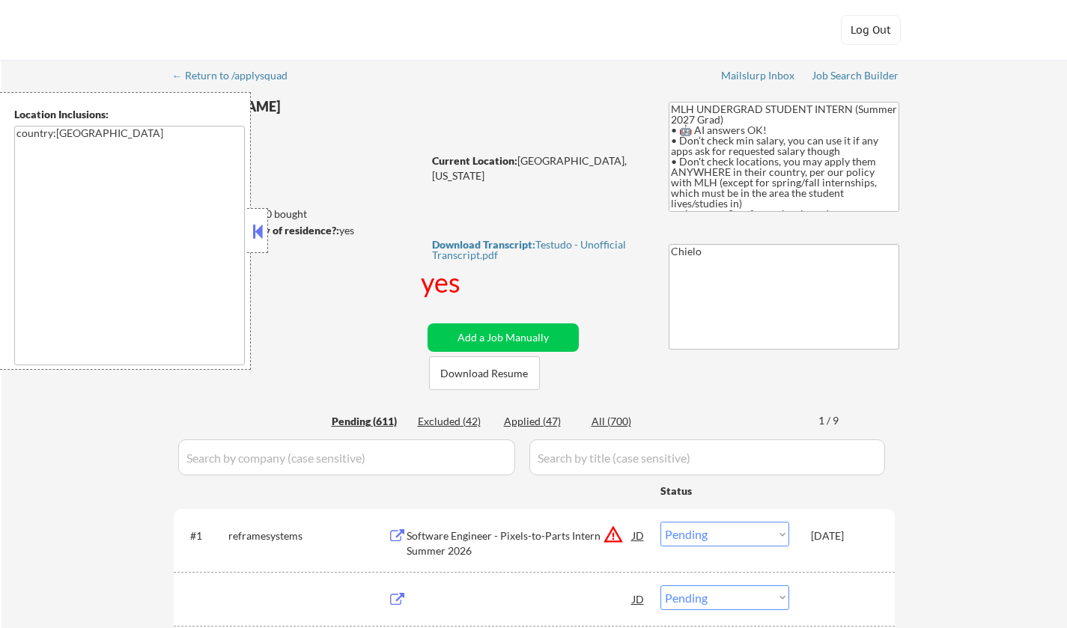
select select ""pending""
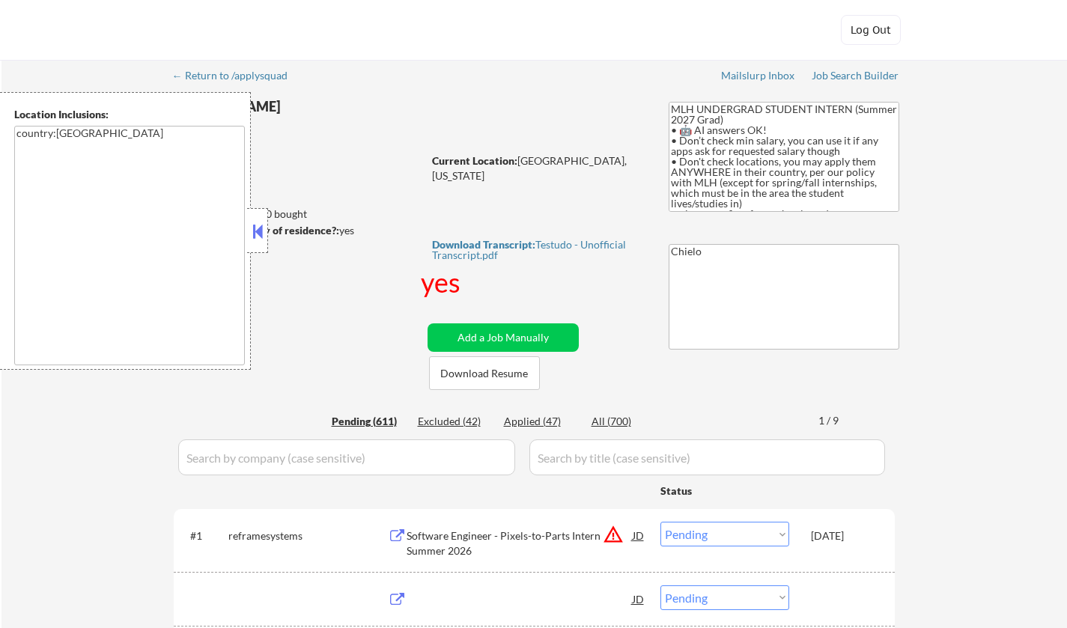
select select ""pending""
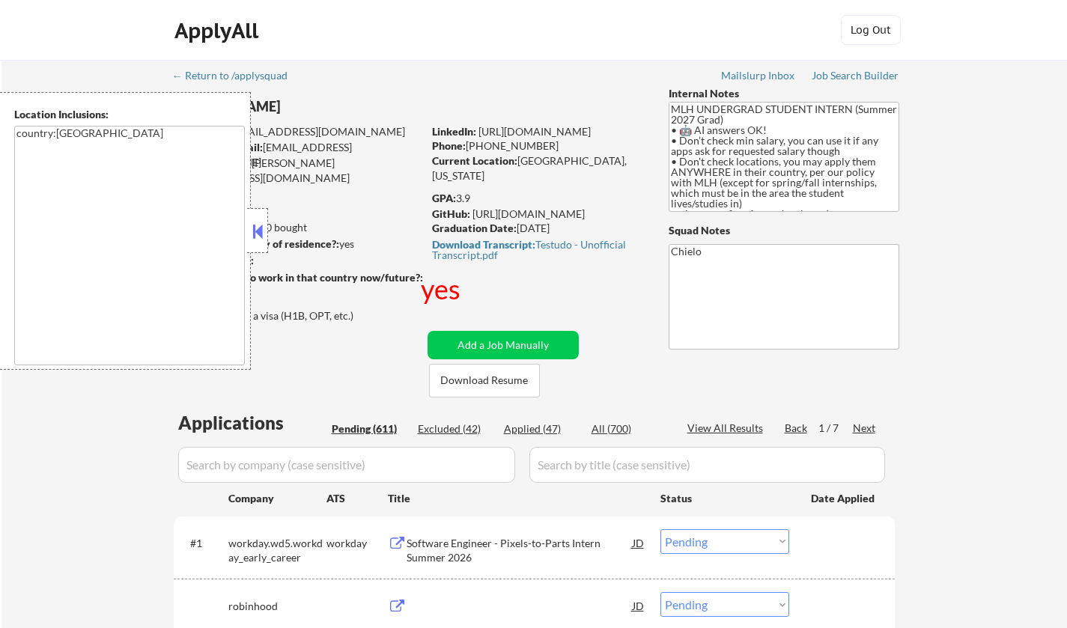
click at [251, 240] on button at bounding box center [257, 231] width 16 height 22
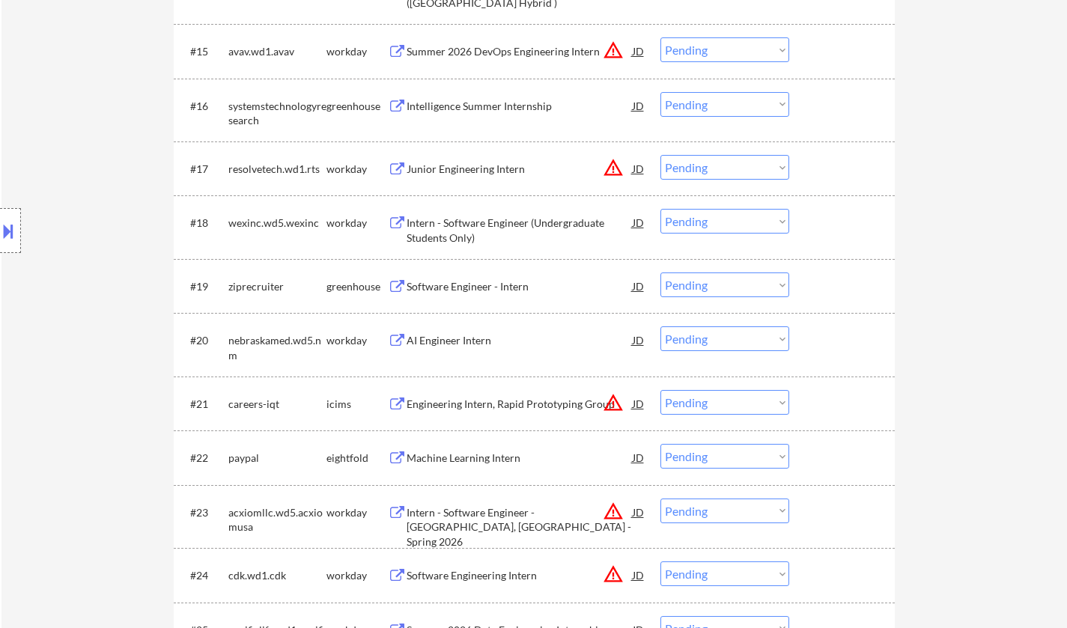
scroll to position [1572, 0]
